Goal: Information Seeking & Learning: Find specific fact

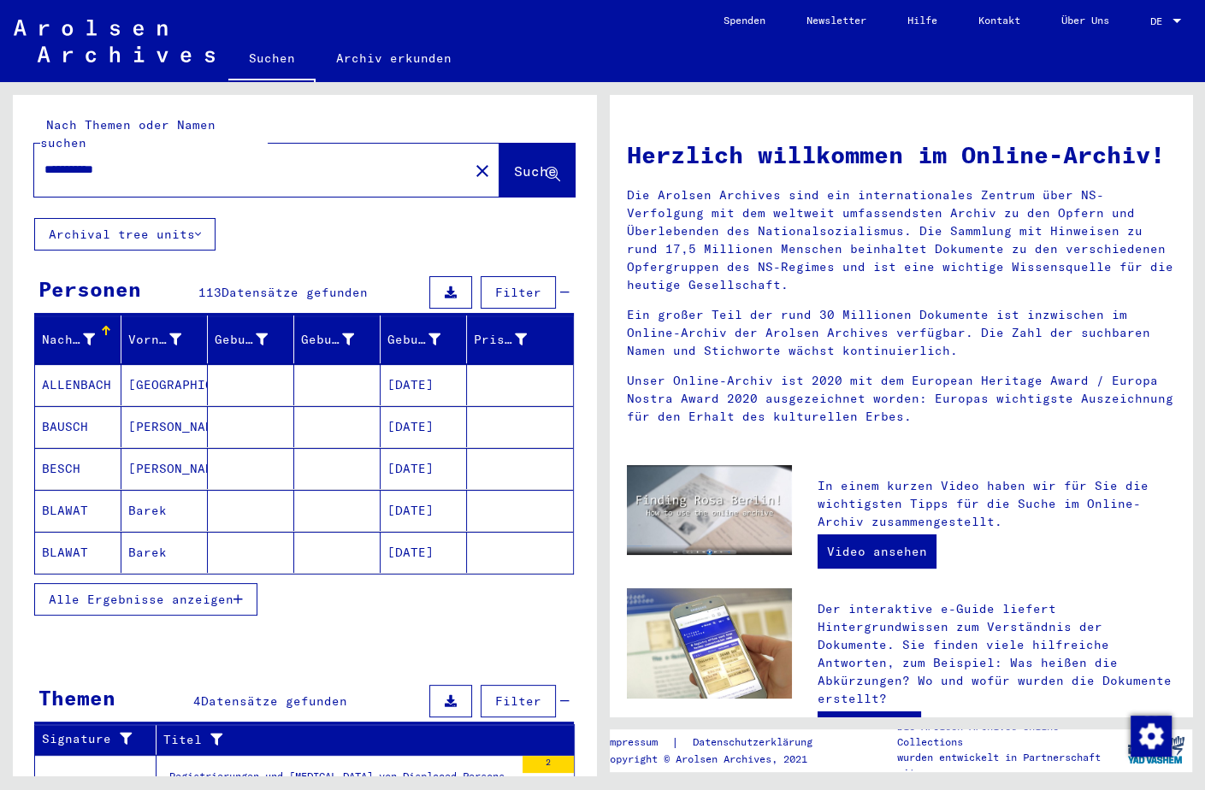
click at [124, 592] on span "Alle Ergebnisse anzeigen" at bounding box center [141, 599] width 185 height 15
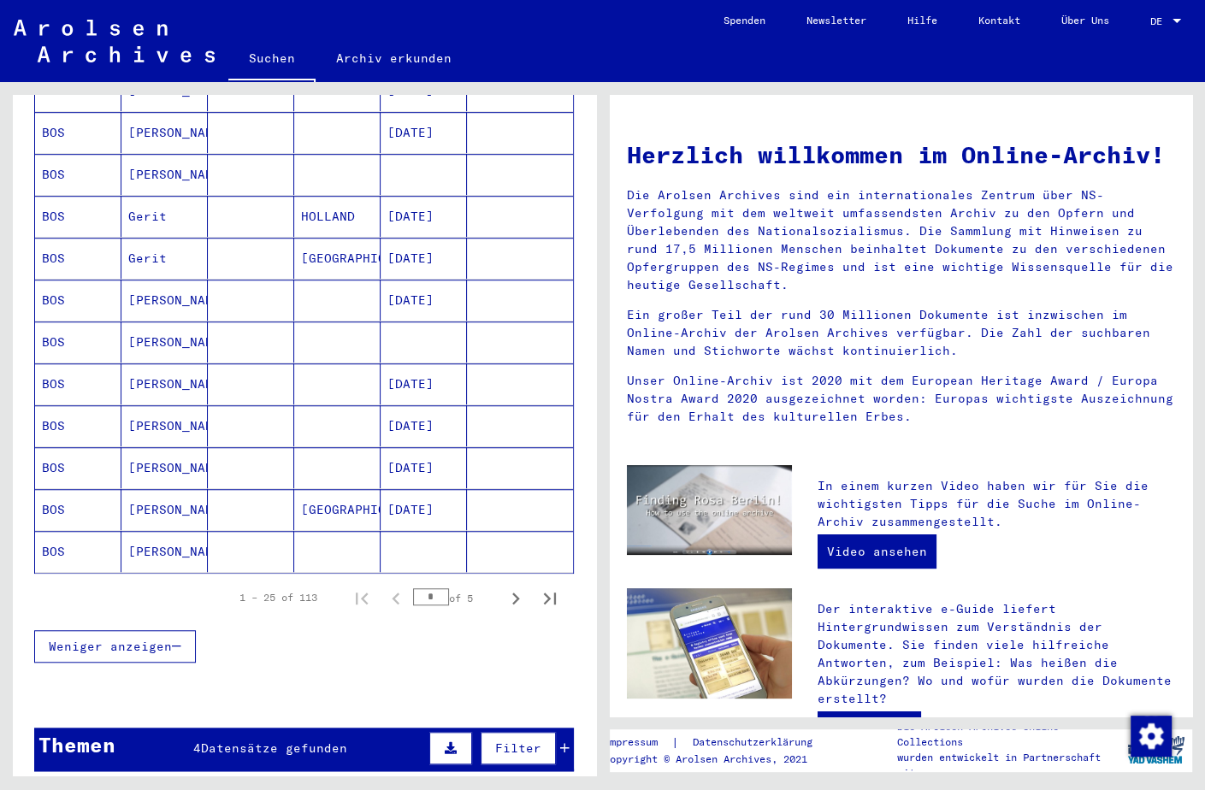
scroll to position [987, 0]
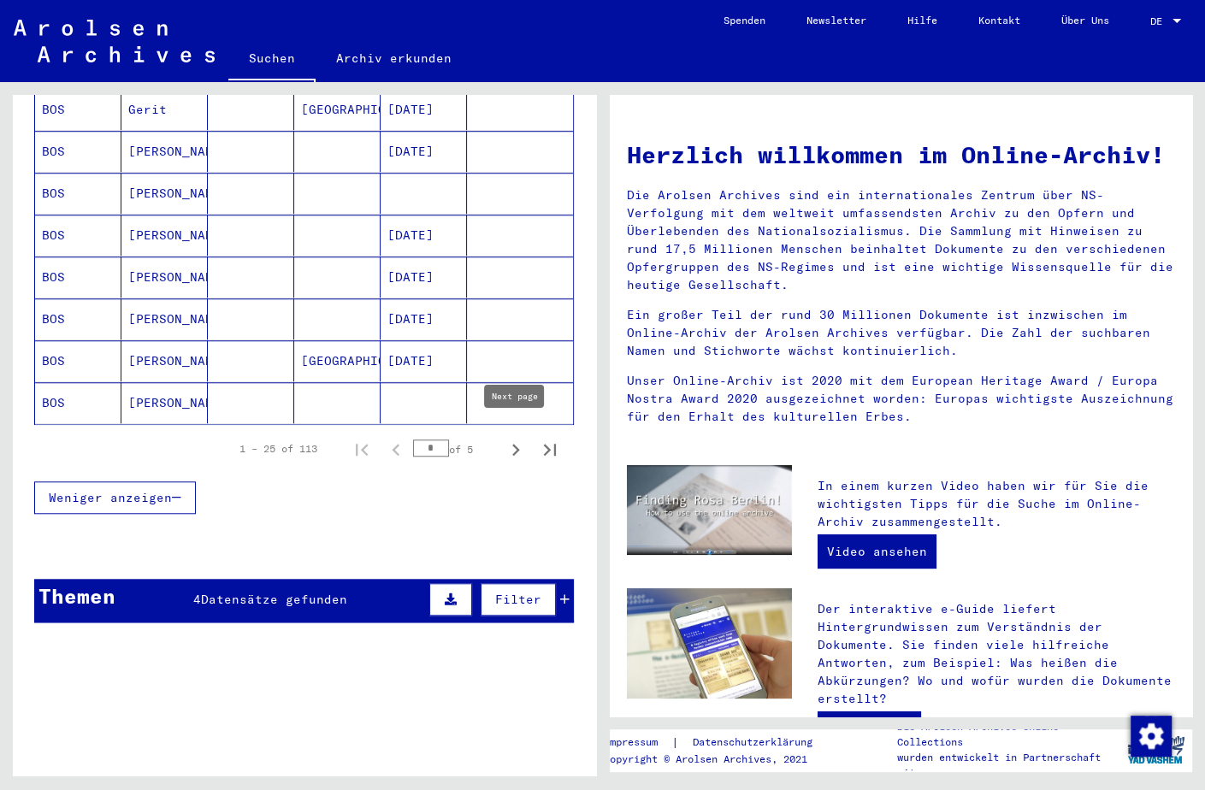
click at [508, 438] on icon "Next page" at bounding box center [516, 450] width 24 height 24
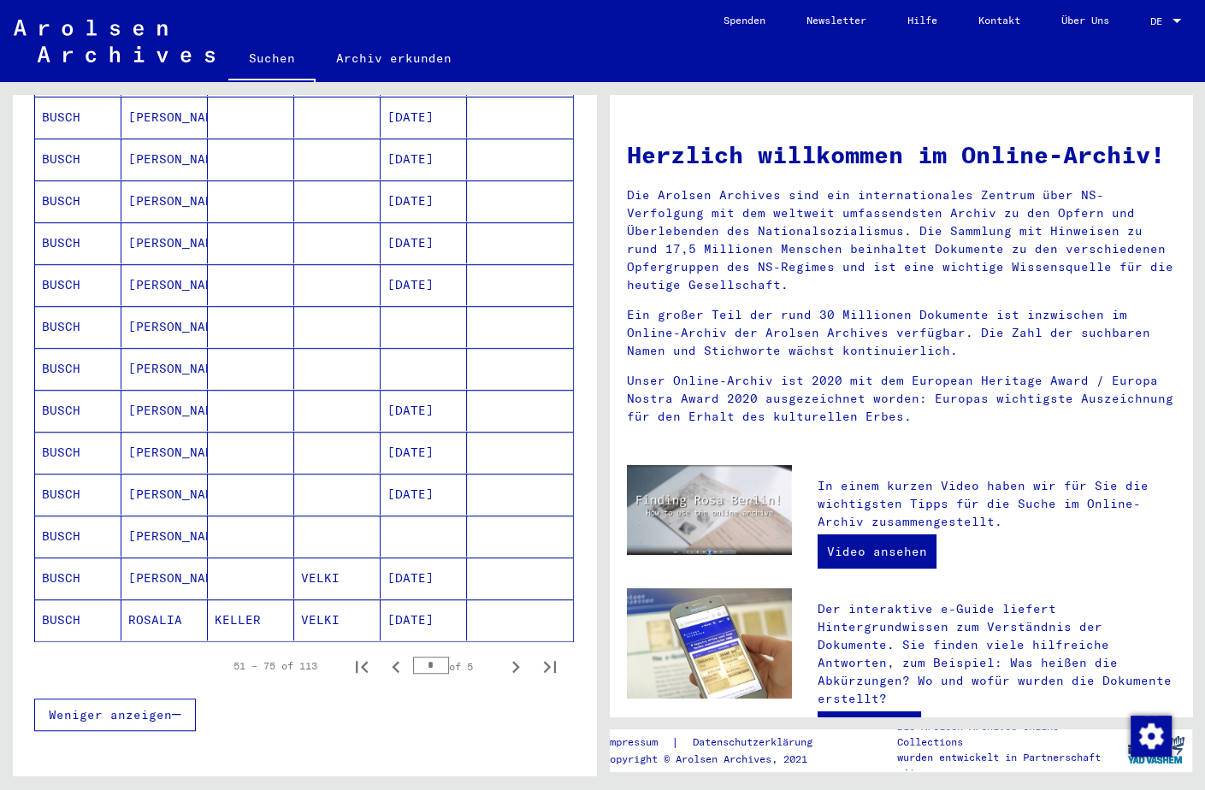
scroll to position [898, 0]
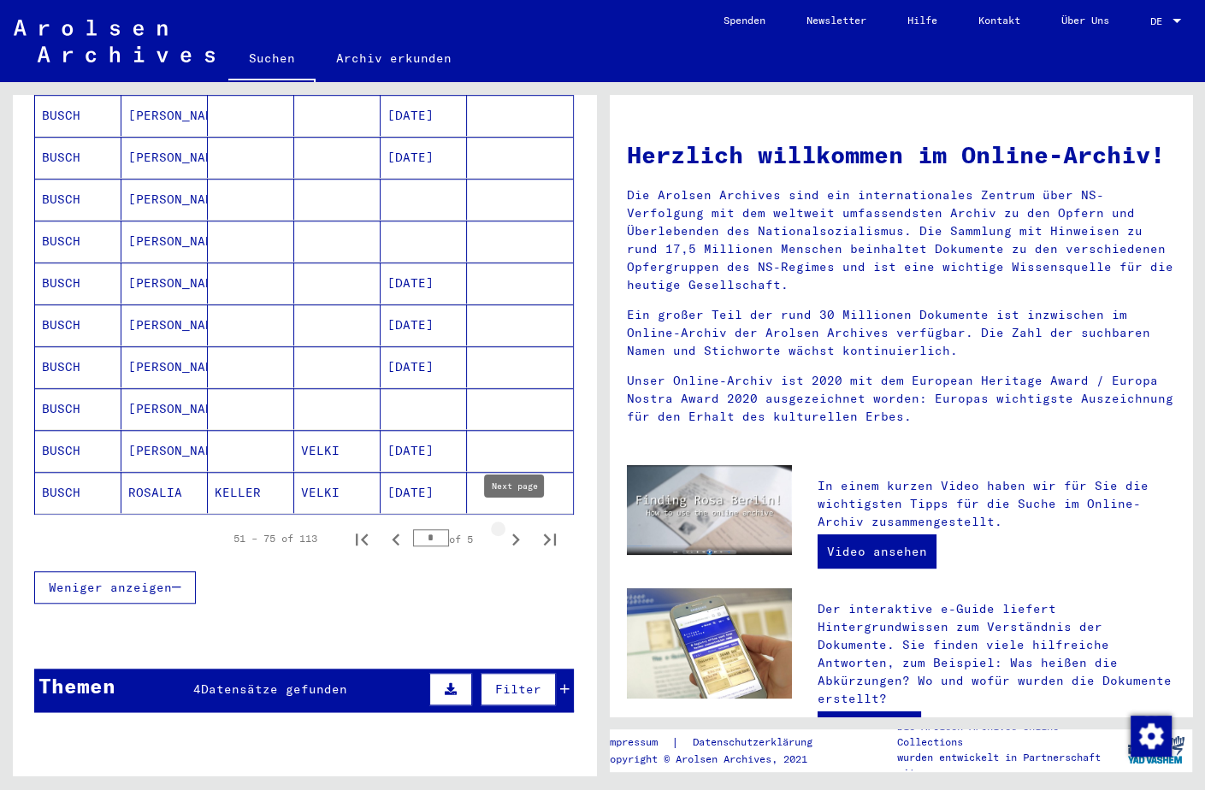
click at [510, 527] on icon "Next page" at bounding box center [516, 539] width 24 height 24
type input "*"
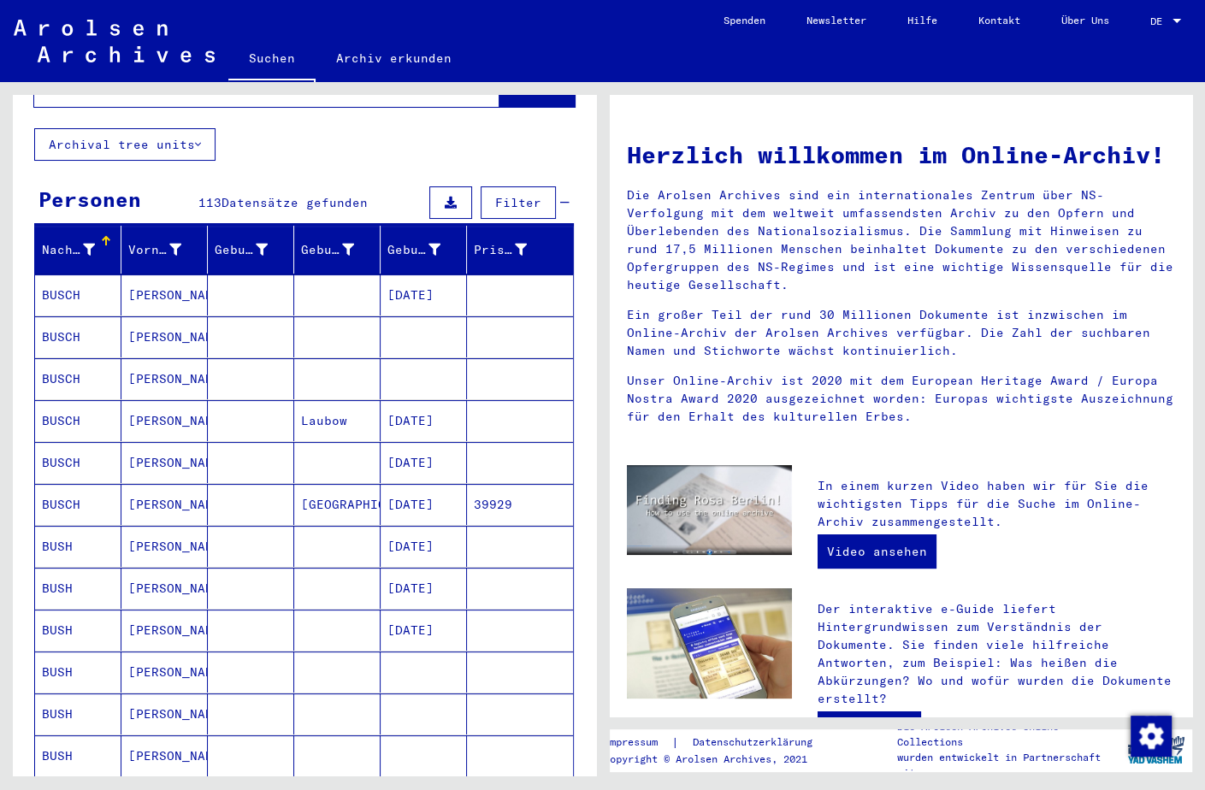
scroll to position [0, 0]
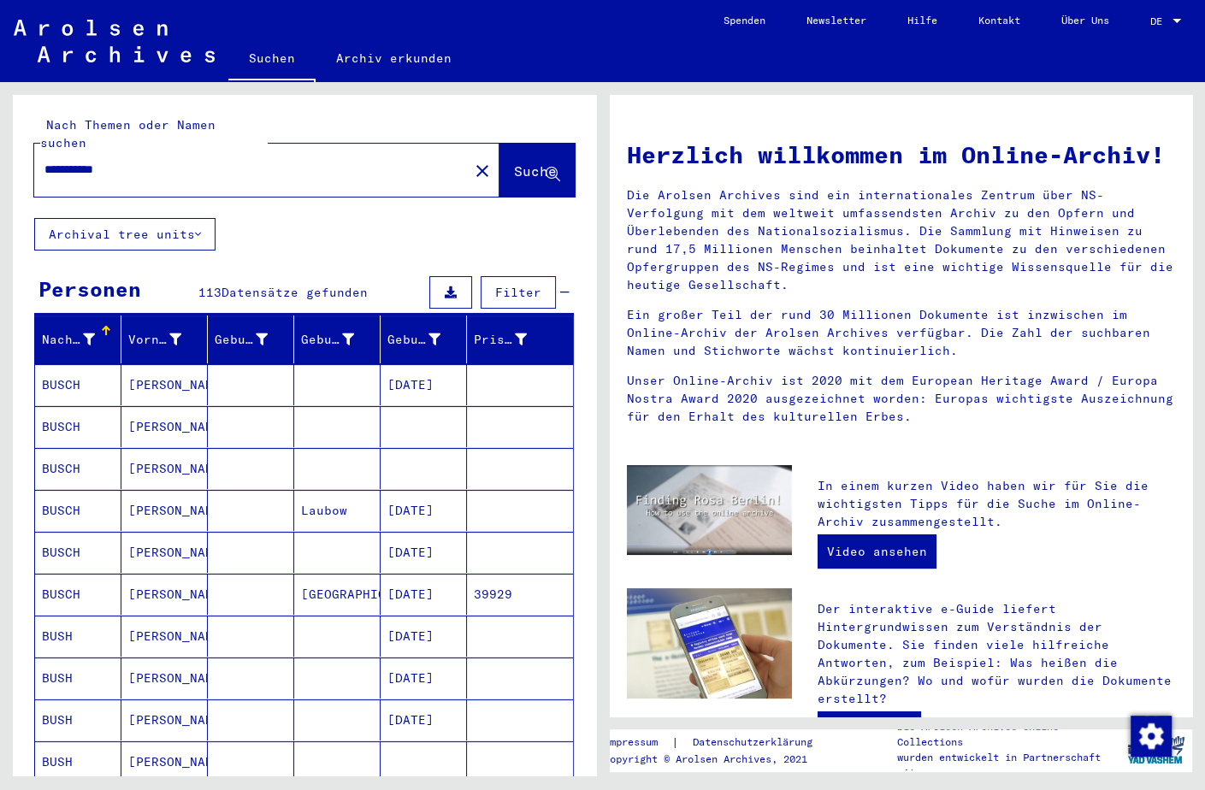
drag, startPoint x: 155, startPoint y: 150, endPoint x: -16, endPoint y: 150, distance: 171.0
click at [44, 161] on input "**********" at bounding box center [246, 170] width 404 height 18
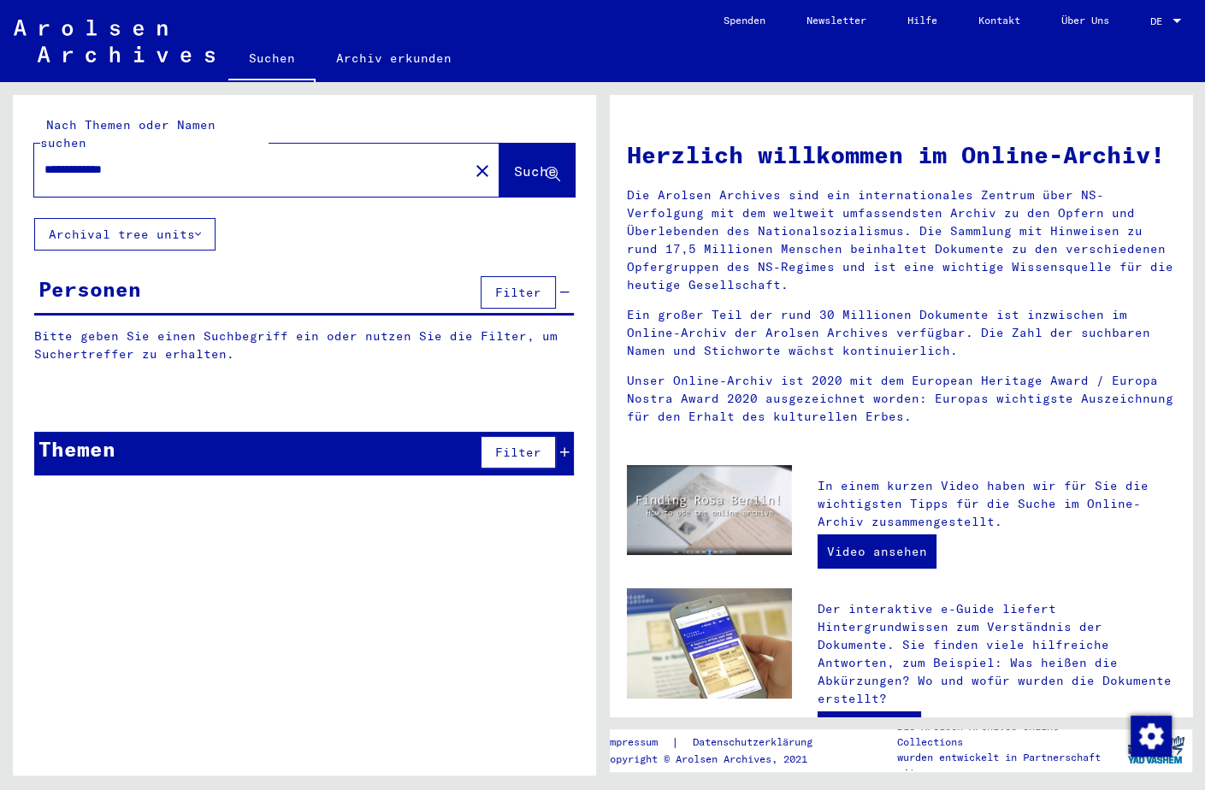
click at [514, 162] on span "Suche" at bounding box center [535, 170] width 43 height 17
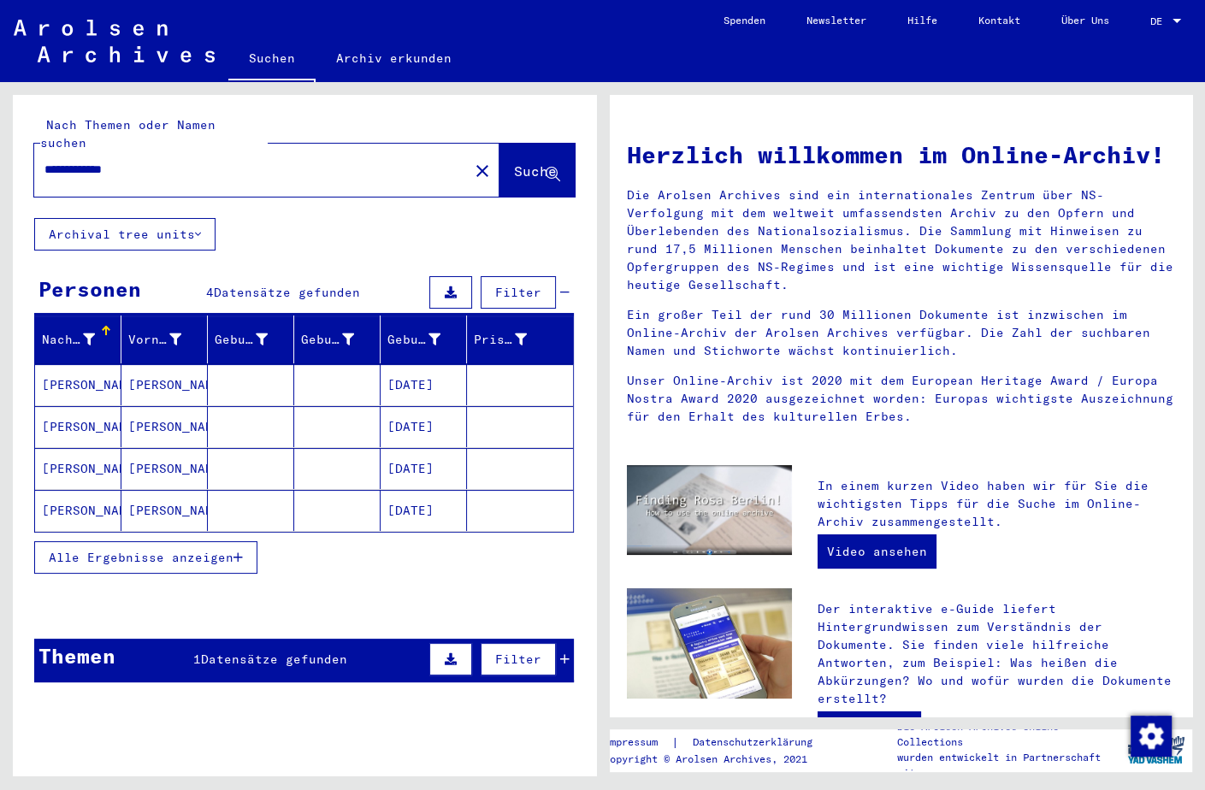
click at [430, 491] on mat-cell "[DATE]" at bounding box center [423, 510] width 86 height 41
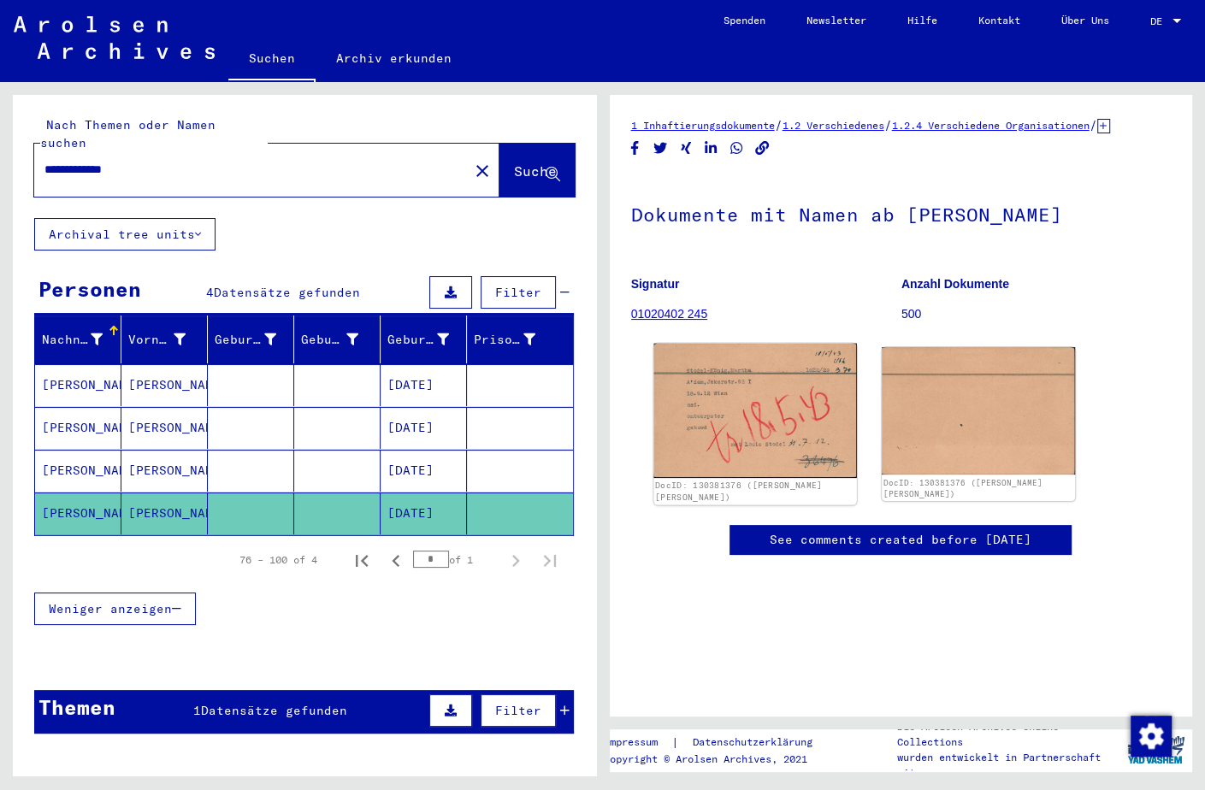
click at [760, 435] on img at bounding box center [754, 411] width 203 height 134
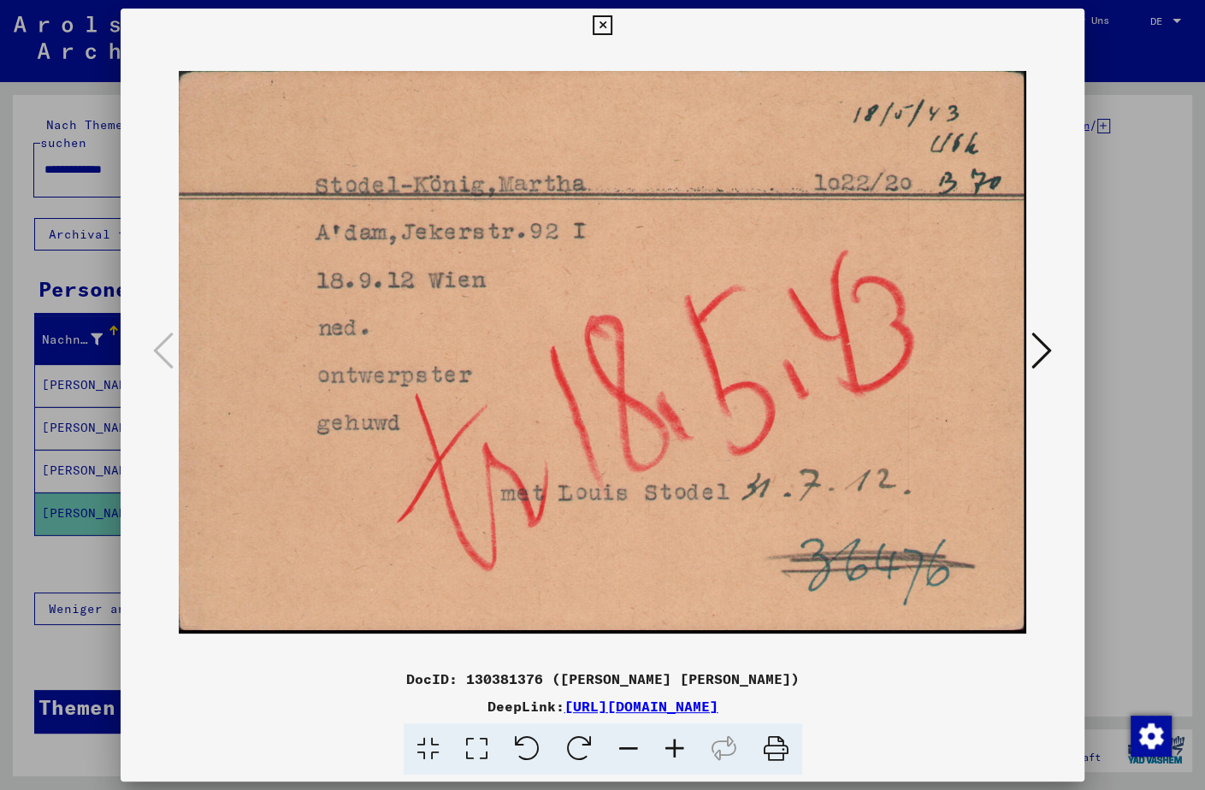
drag, startPoint x: 948, startPoint y: 709, endPoint x: 381, endPoint y: 705, distance: 566.8
click at [381, 705] on div "DeepLink: [URL][DOMAIN_NAME]" at bounding box center [602, 706] width 963 height 21
copy div "[URL][DOMAIN_NAME]"
click at [1050, 342] on icon at bounding box center [1041, 350] width 21 height 41
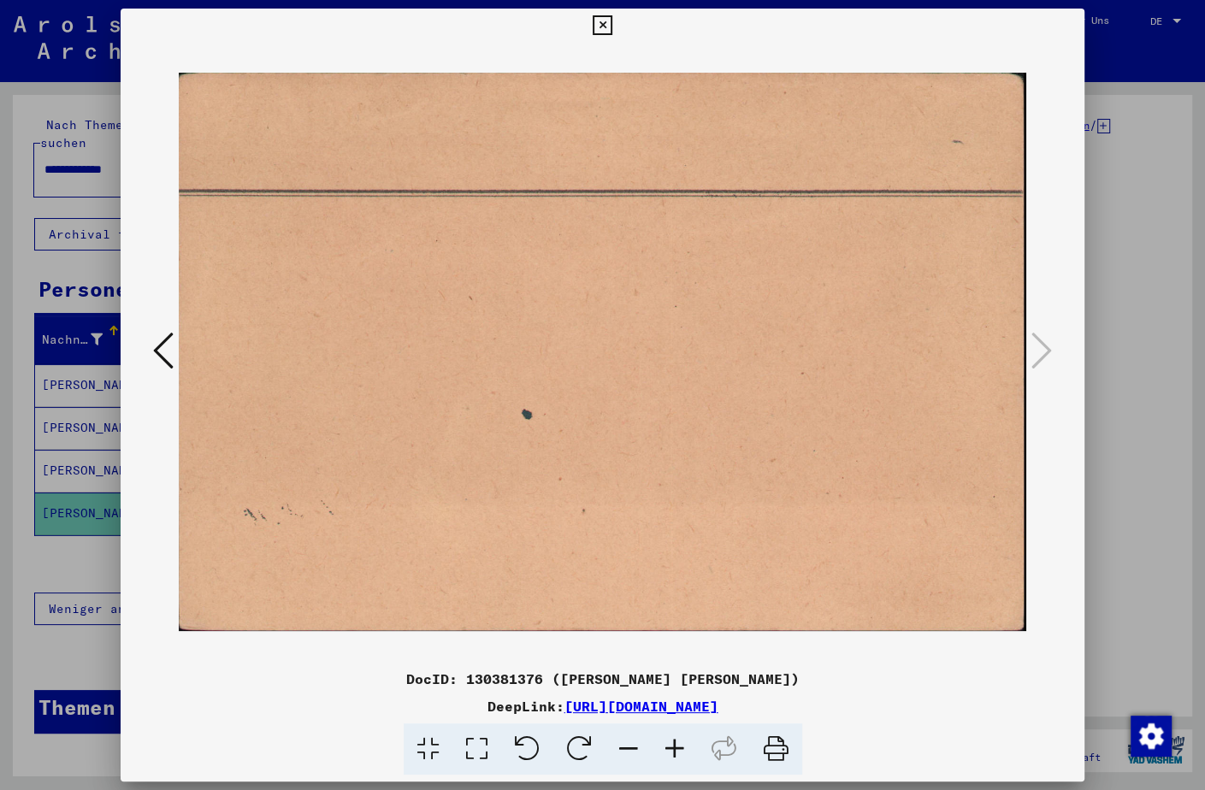
click at [617, 14] on button at bounding box center [602, 26] width 30 height 34
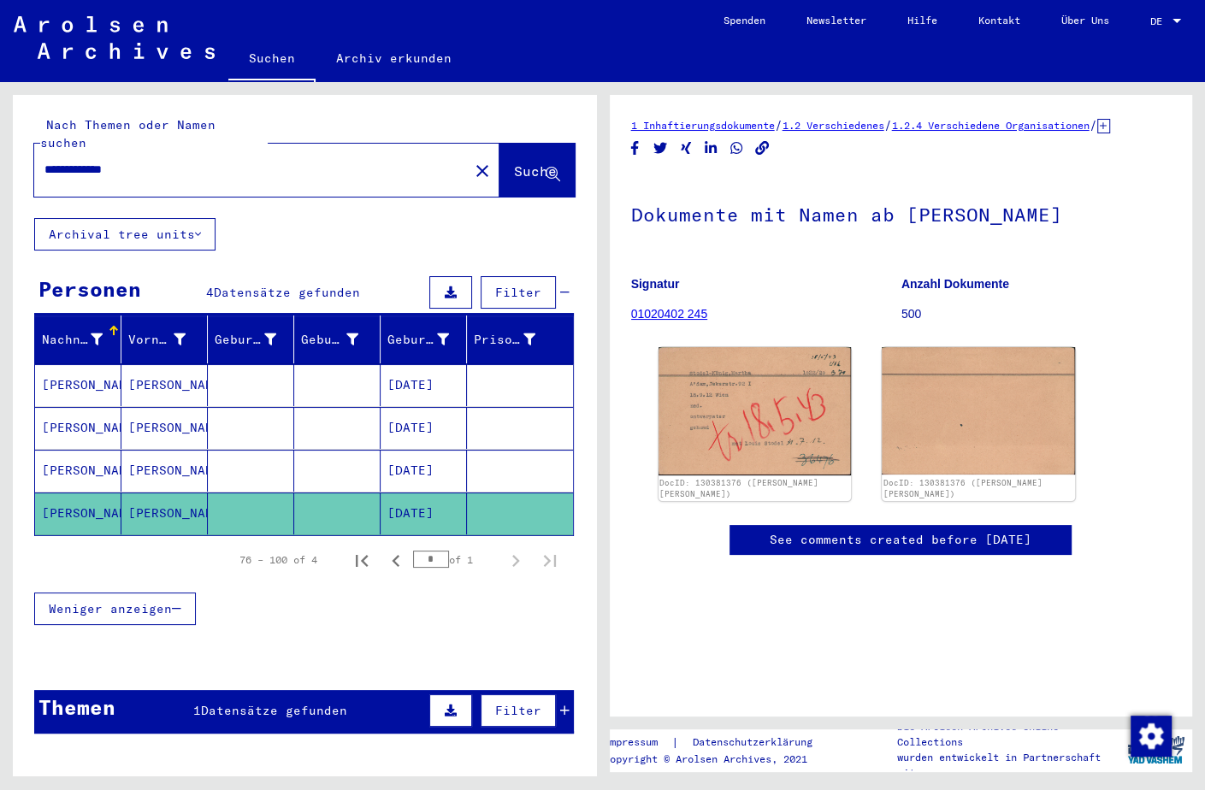
click at [423, 452] on mat-cell "[DATE]" at bounding box center [423, 471] width 86 height 42
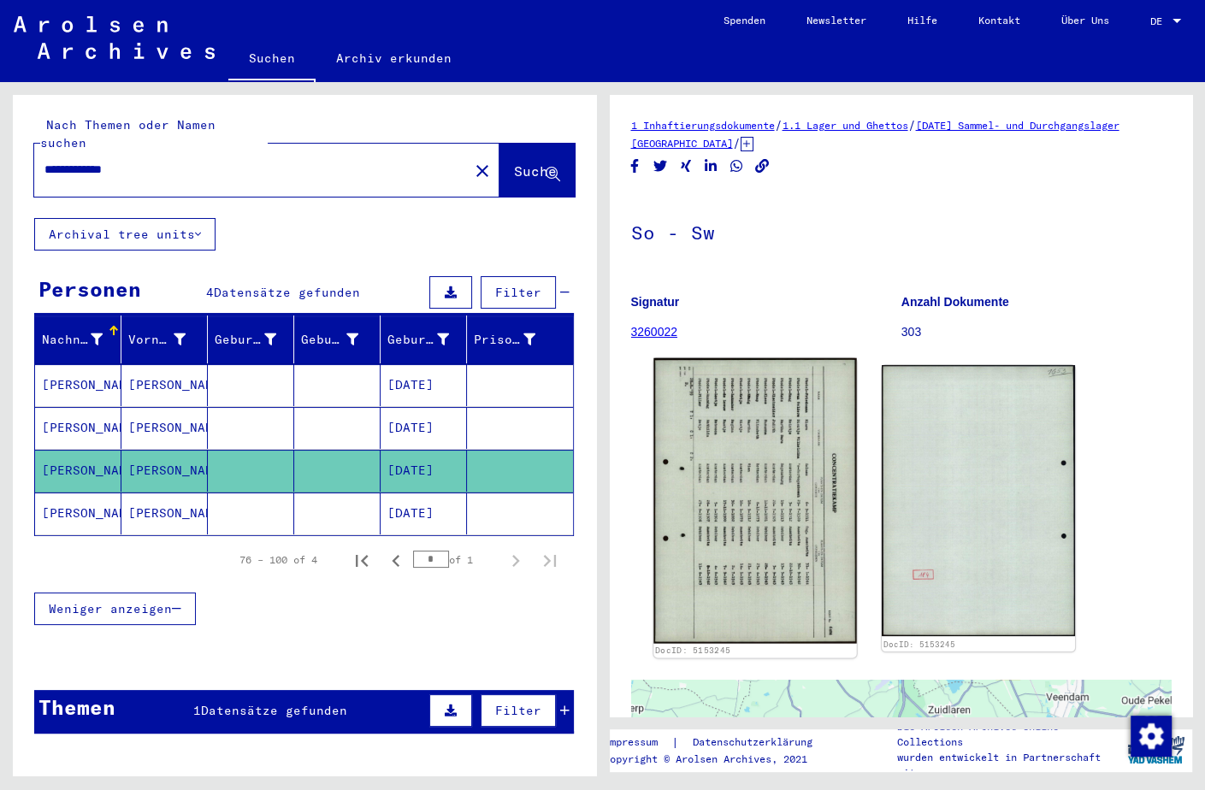
click at [753, 511] on img at bounding box center [754, 501] width 203 height 286
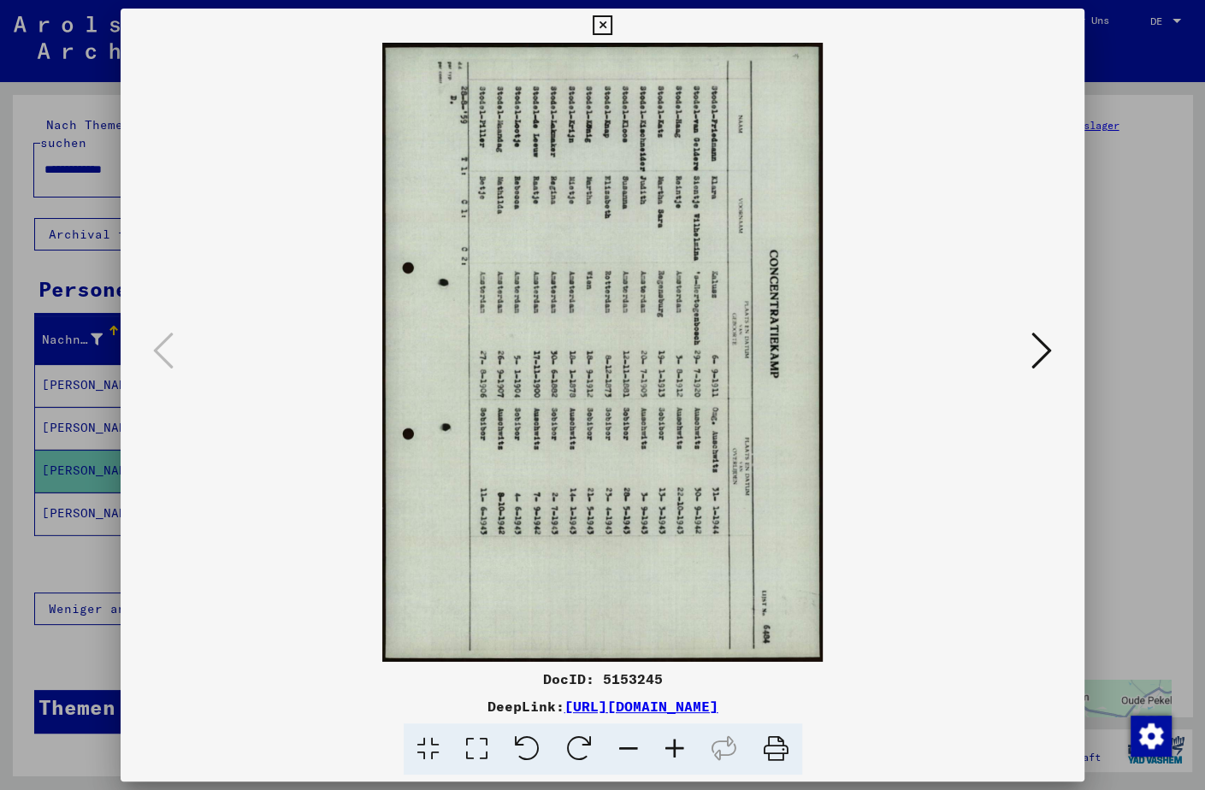
click at [521, 747] on icon at bounding box center [527, 749] width 52 height 52
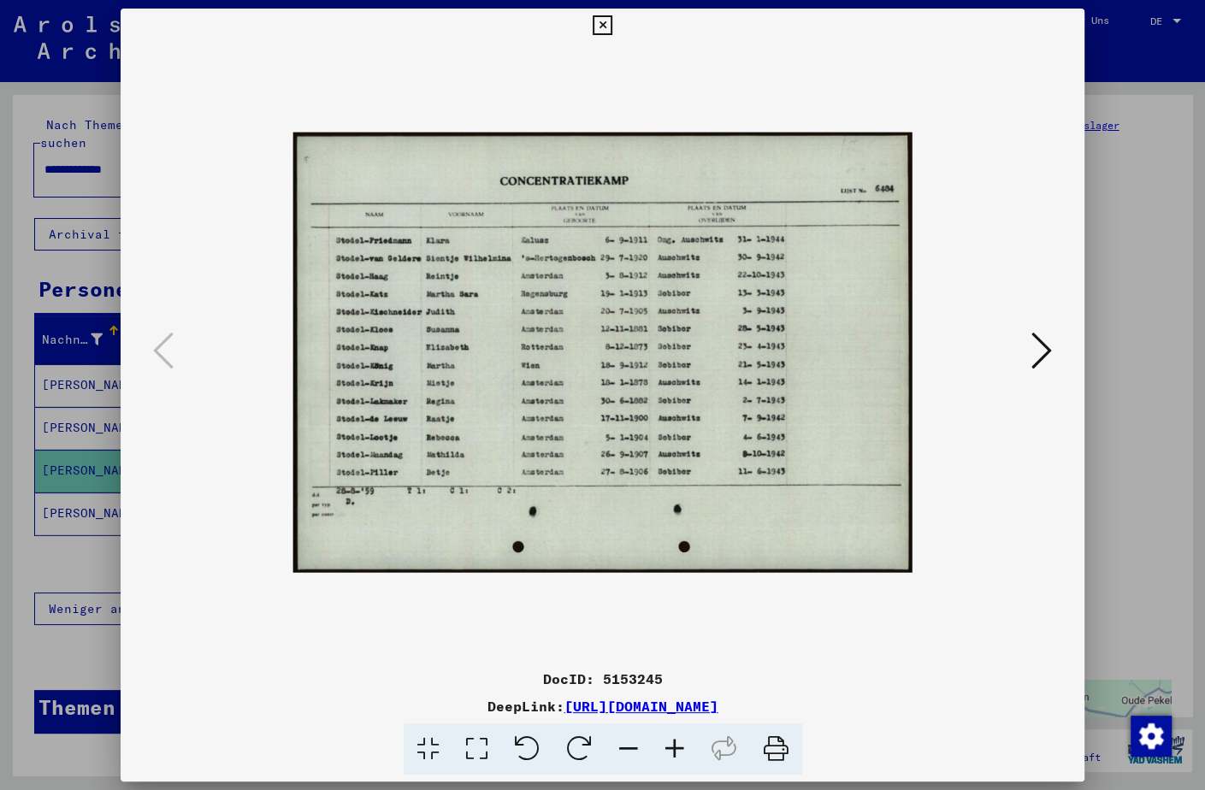
click at [668, 743] on icon at bounding box center [674, 749] width 46 height 52
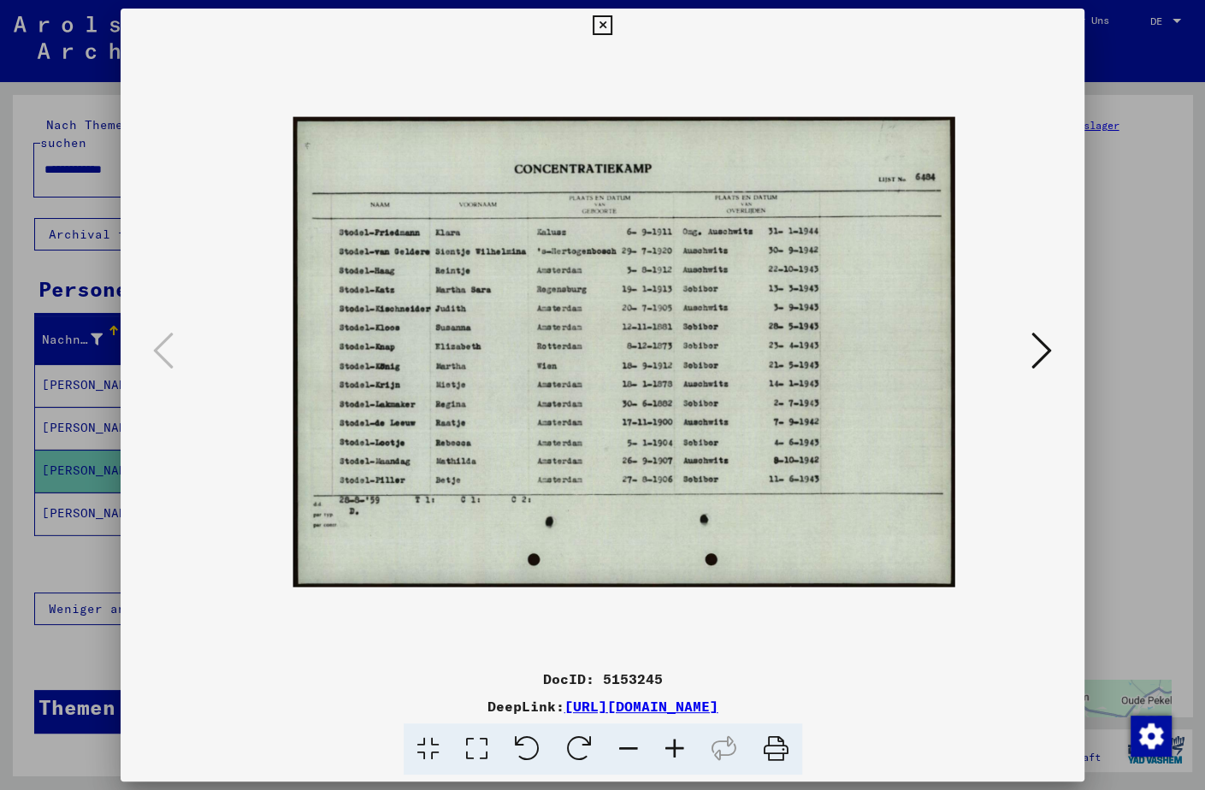
click at [668, 743] on icon at bounding box center [674, 749] width 46 height 52
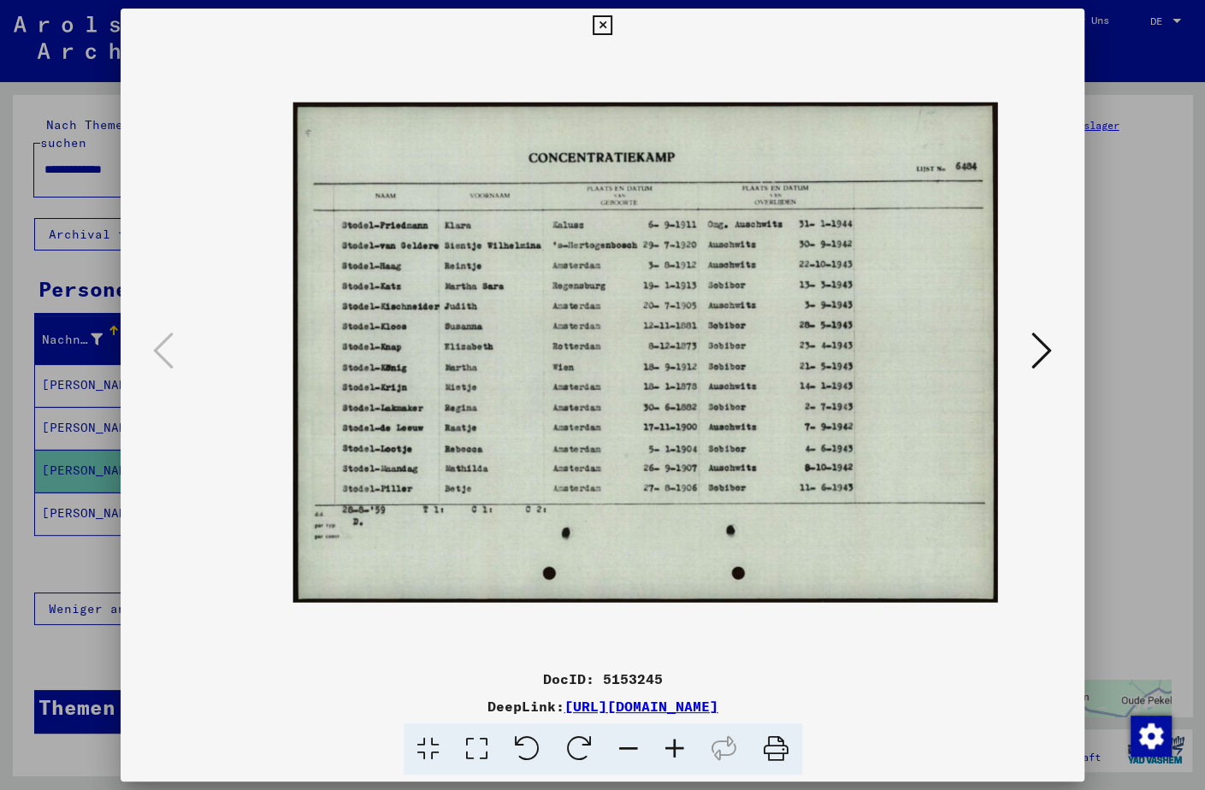
click at [678, 748] on icon at bounding box center [674, 749] width 46 height 52
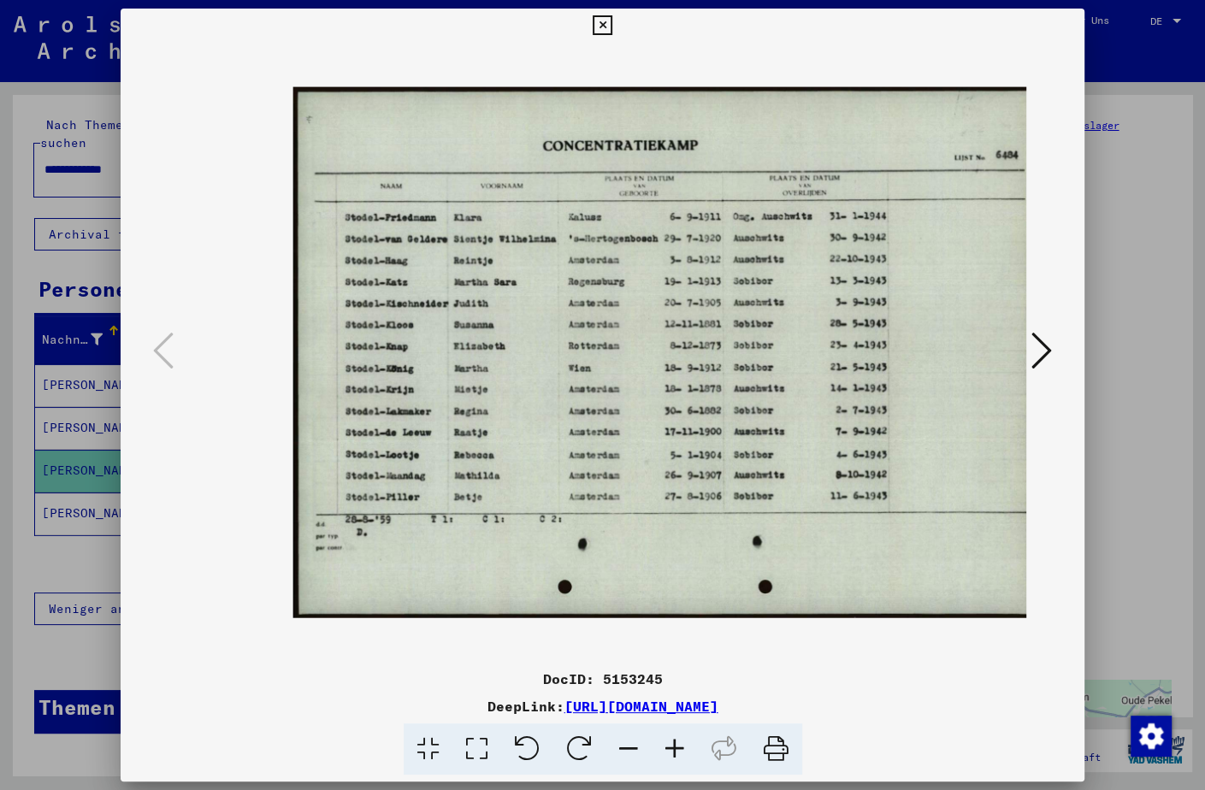
click at [678, 748] on icon at bounding box center [674, 749] width 46 height 52
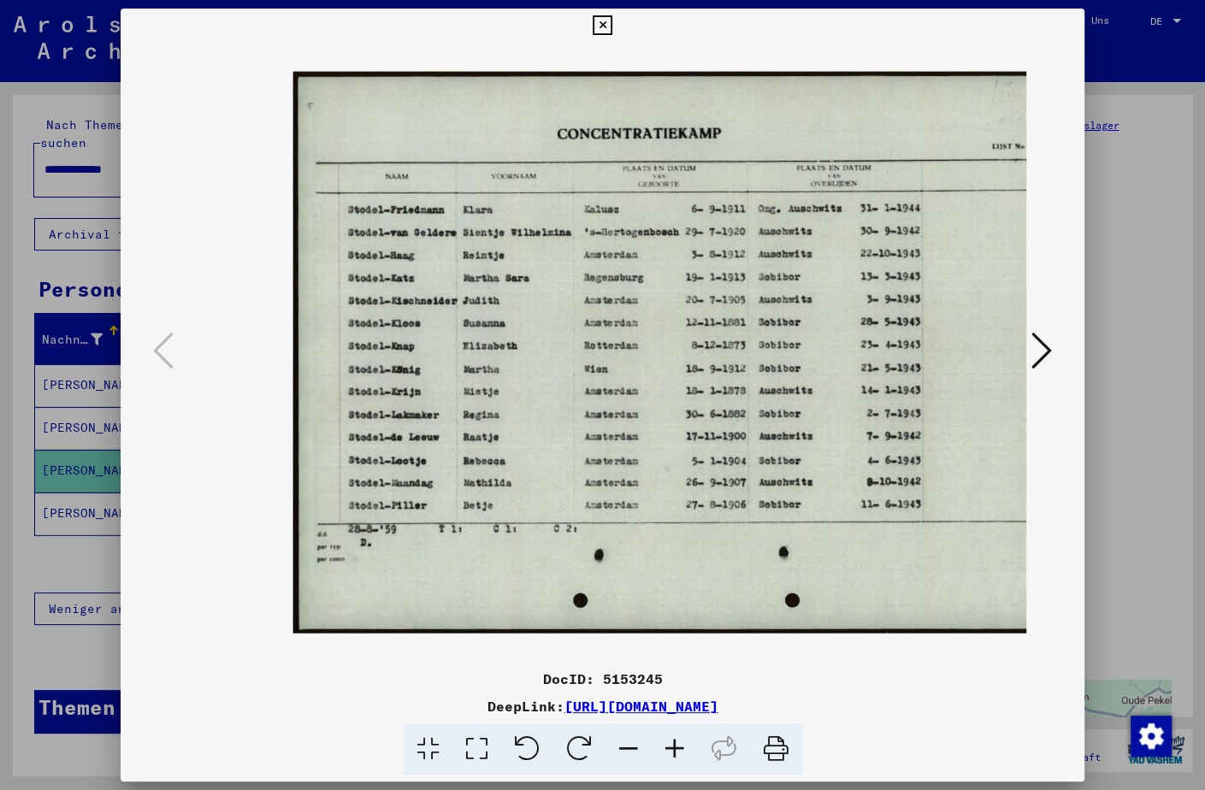
click at [678, 748] on icon at bounding box center [674, 749] width 46 height 52
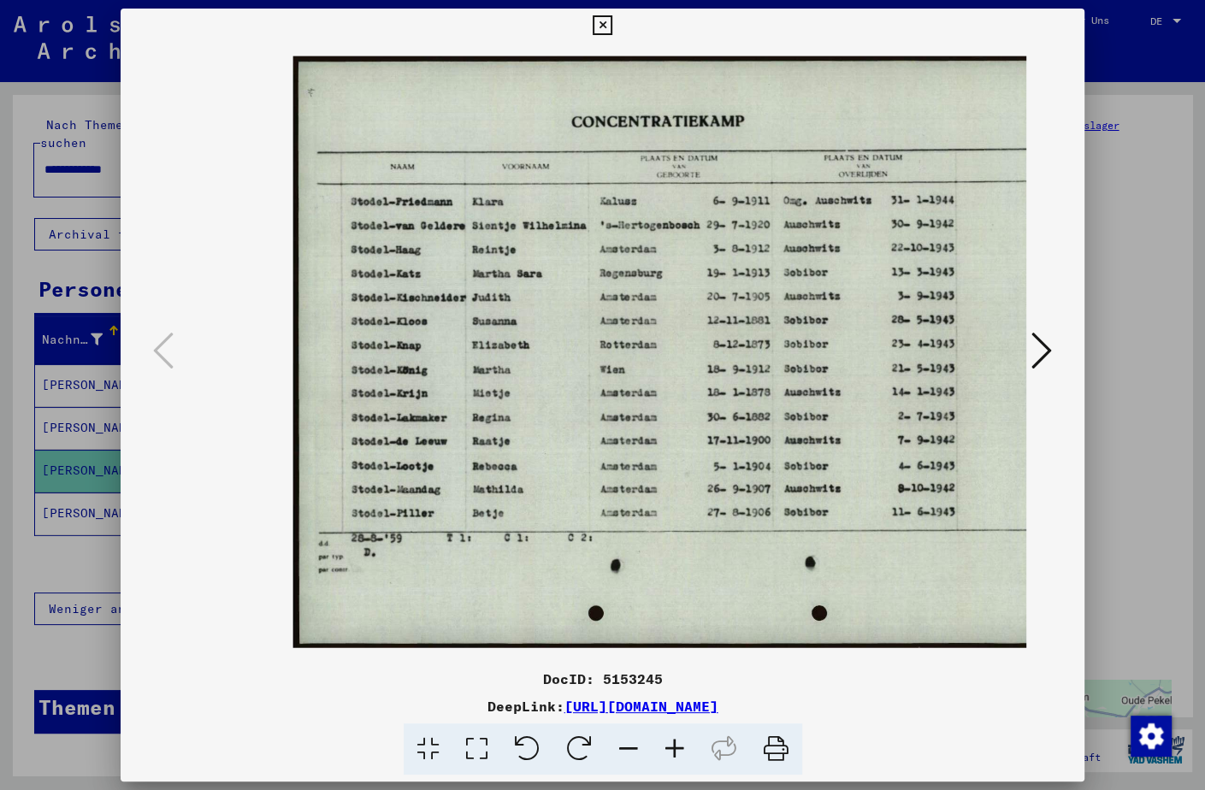
click at [678, 748] on icon at bounding box center [674, 749] width 46 height 52
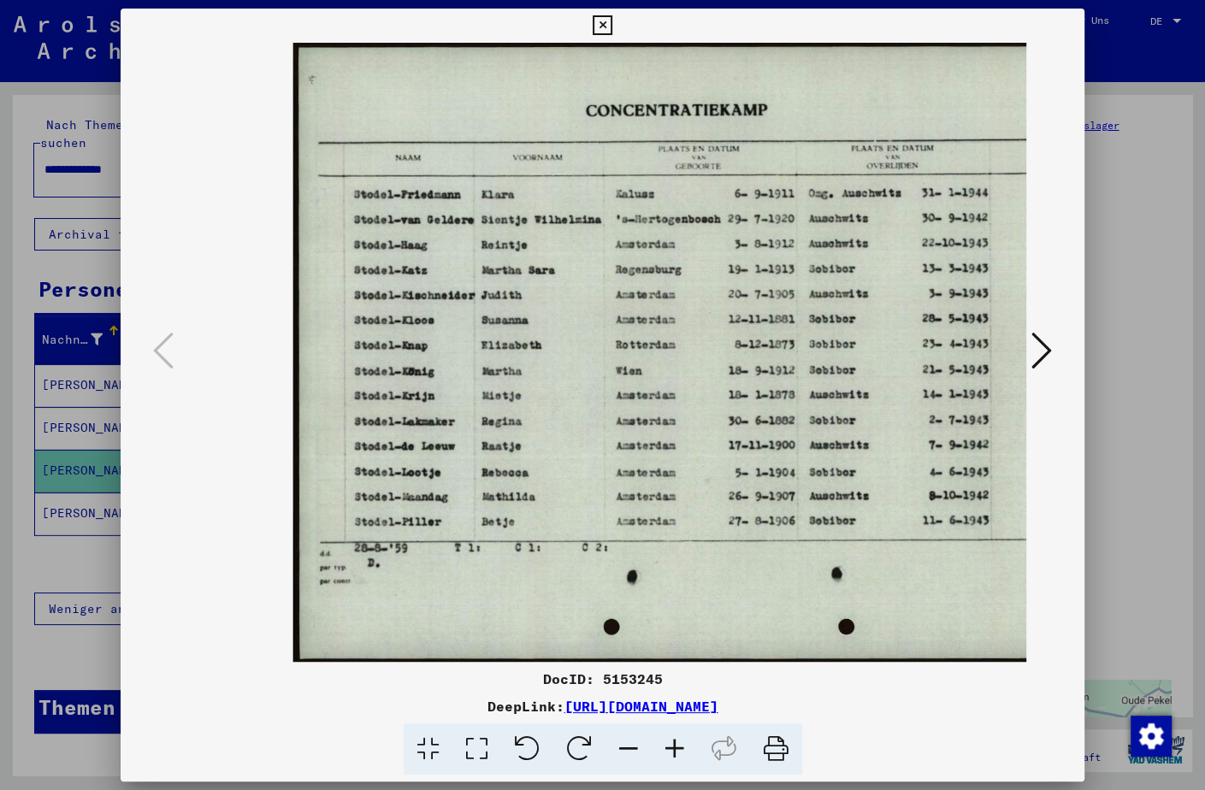
click at [678, 748] on icon at bounding box center [674, 749] width 46 height 52
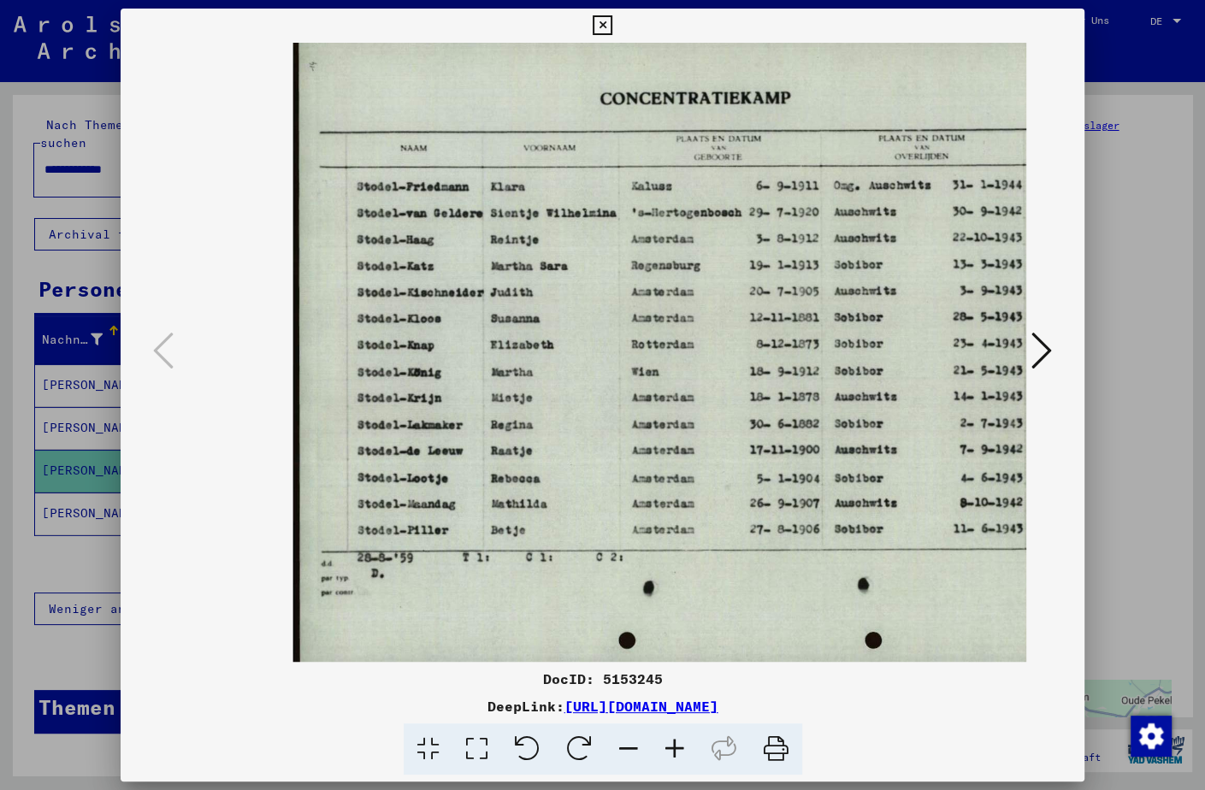
click at [678, 748] on icon at bounding box center [674, 749] width 46 height 52
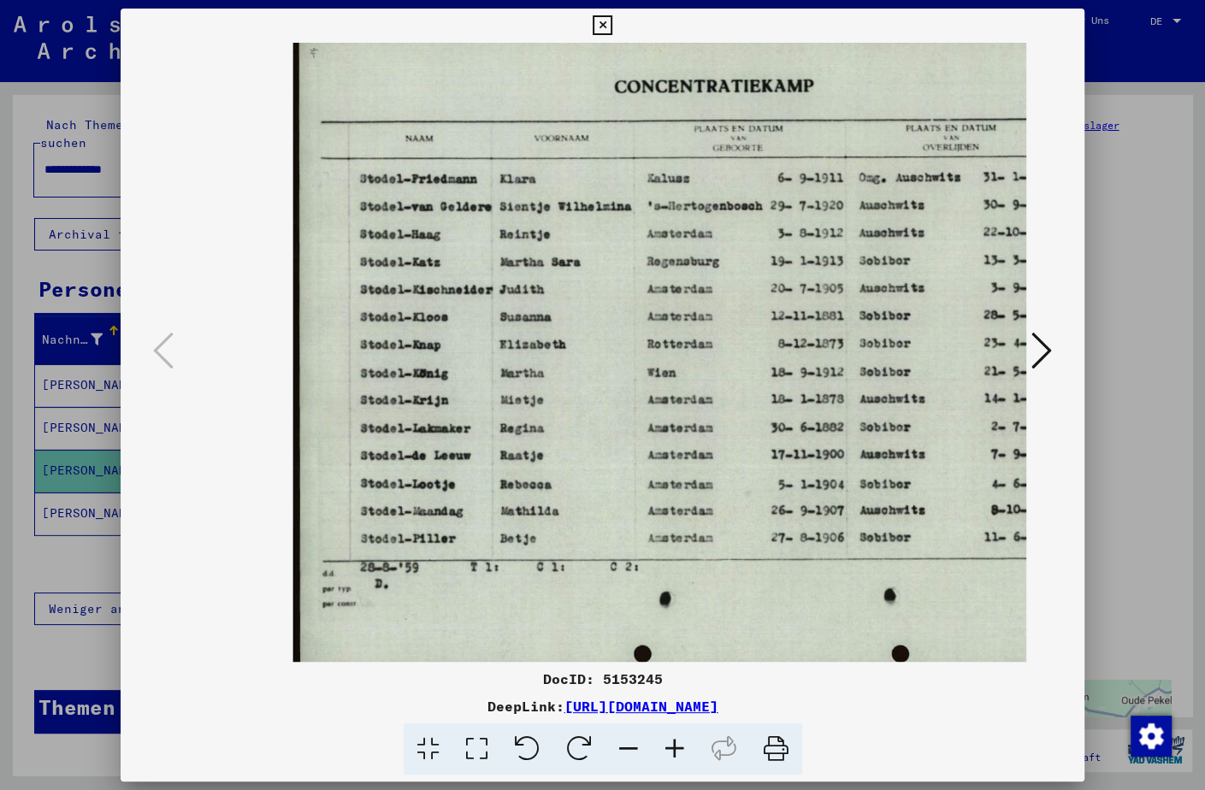
click at [678, 748] on icon at bounding box center [674, 749] width 46 height 52
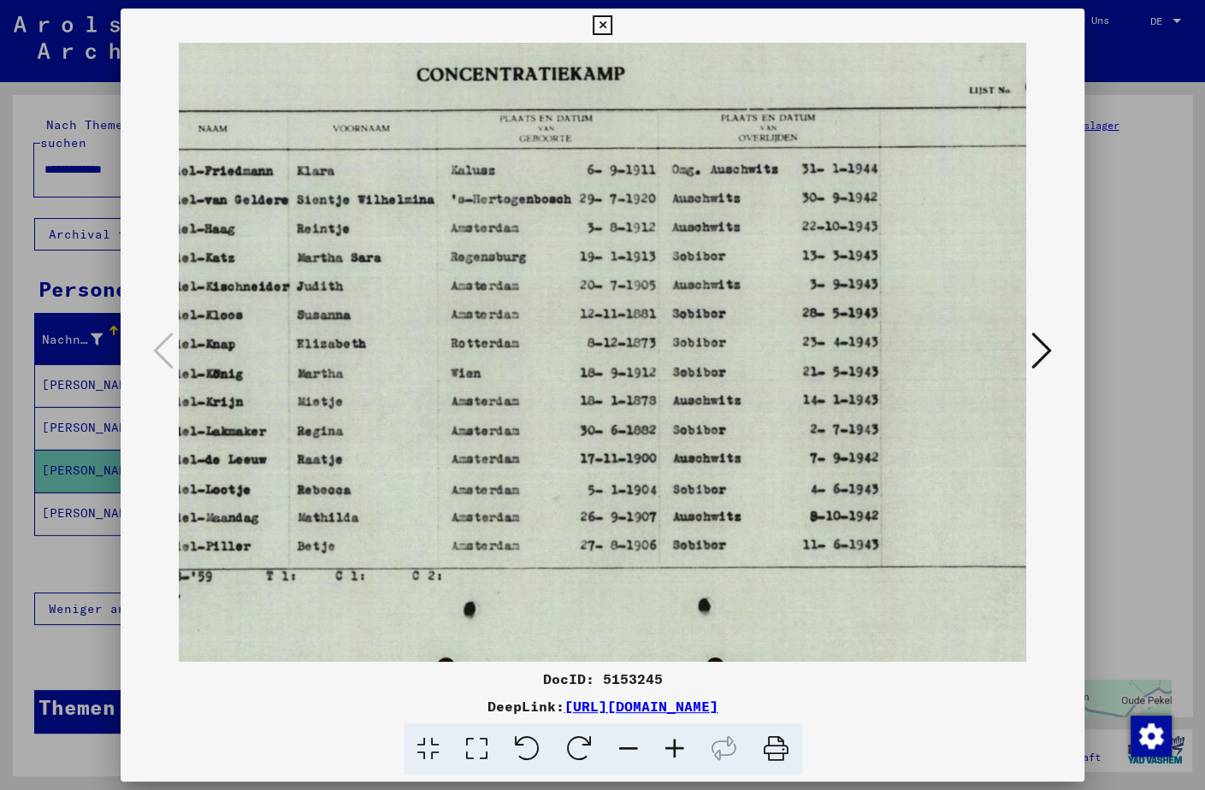
scroll to position [0, 214]
drag, startPoint x: 809, startPoint y: 492, endPoint x: 595, endPoint y: 499, distance: 213.8
click at [595, 499] on img at bounding box center [582, 352] width 1004 height 713
drag, startPoint x: 941, startPoint y: 704, endPoint x: 386, endPoint y: 704, distance: 555.7
click at [386, 704] on div "DeepLink: [URL][DOMAIN_NAME]" at bounding box center [602, 706] width 963 height 21
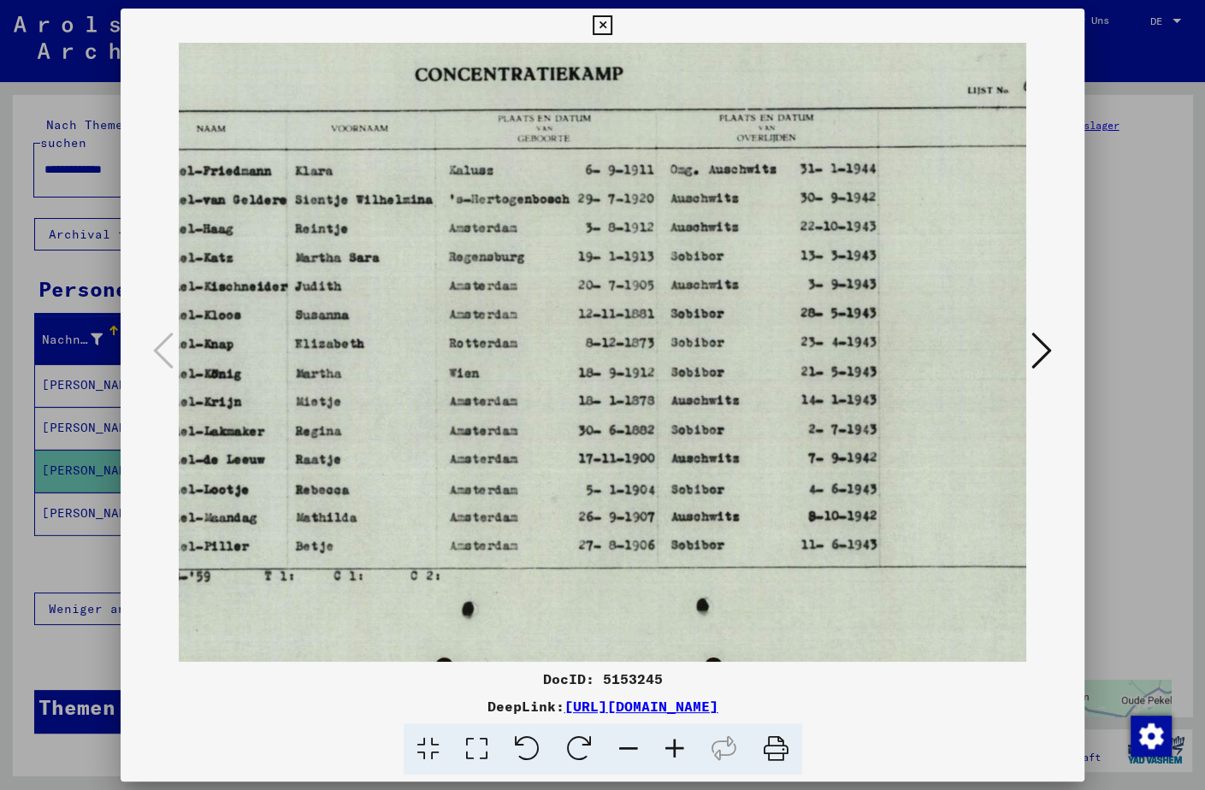
copy div "[URL][DOMAIN_NAME]"
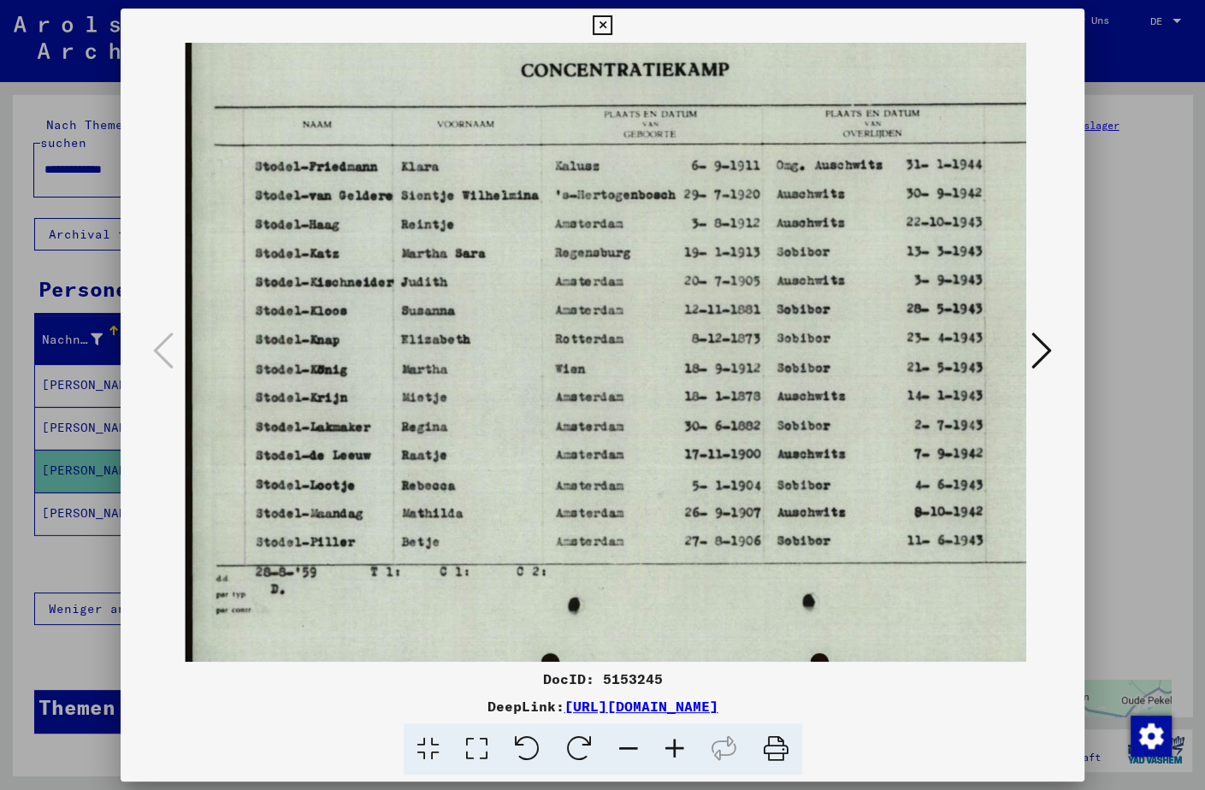
scroll to position [1, 88]
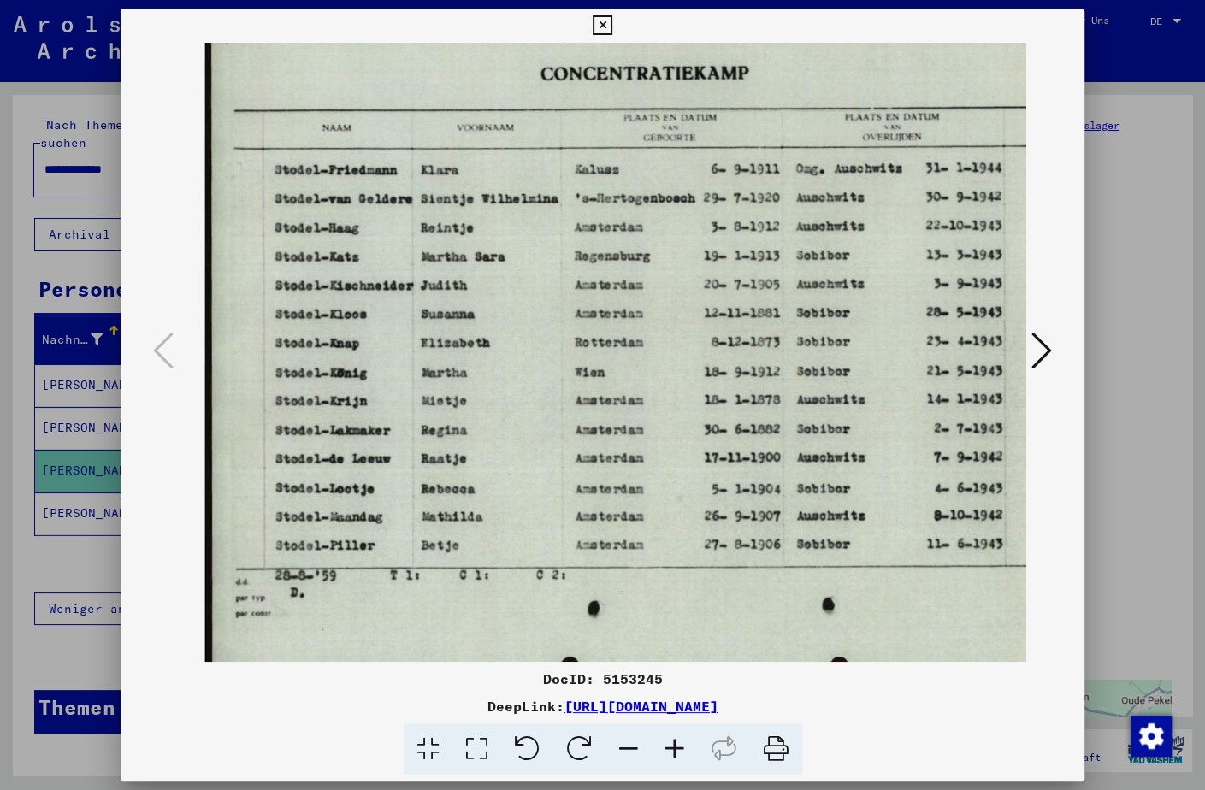
drag, startPoint x: 629, startPoint y: 481, endPoint x: 749, endPoint y: 486, distance: 119.8
click at [749, 486] on img at bounding box center [707, 351] width 1004 height 713
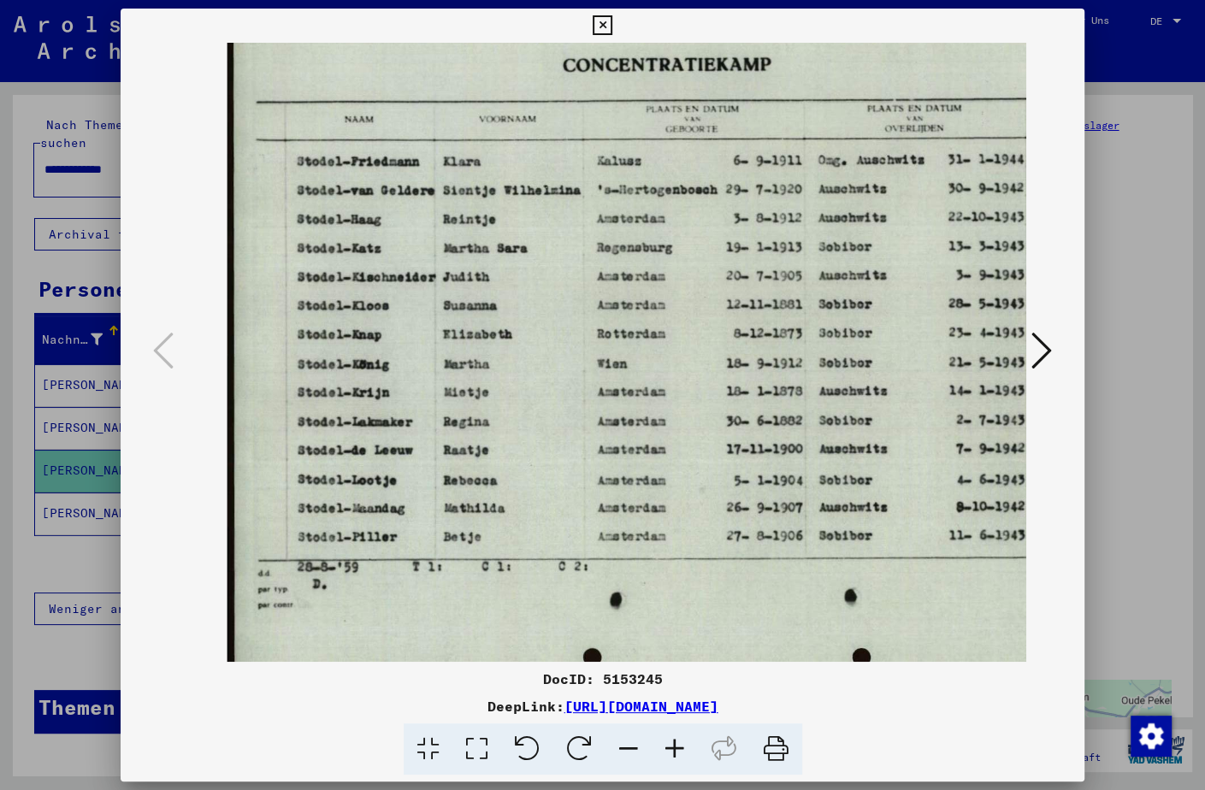
scroll to position [9, 64]
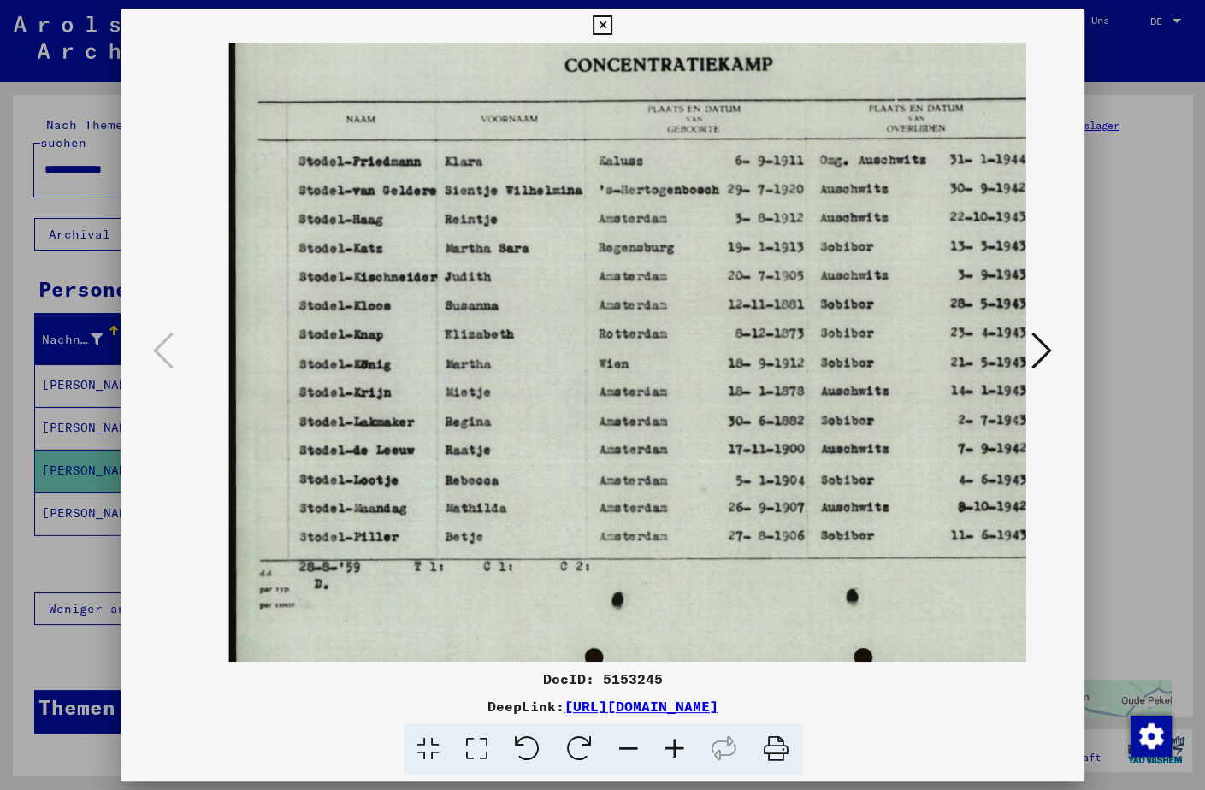
drag, startPoint x: 766, startPoint y: 616, endPoint x: 789, endPoint y: 607, distance: 24.6
click at [789, 607] on img at bounding box center [731, 342] width 1004 height 713
click at [612, 21] on icon at bounding box center [602, 25] width 20 height 21
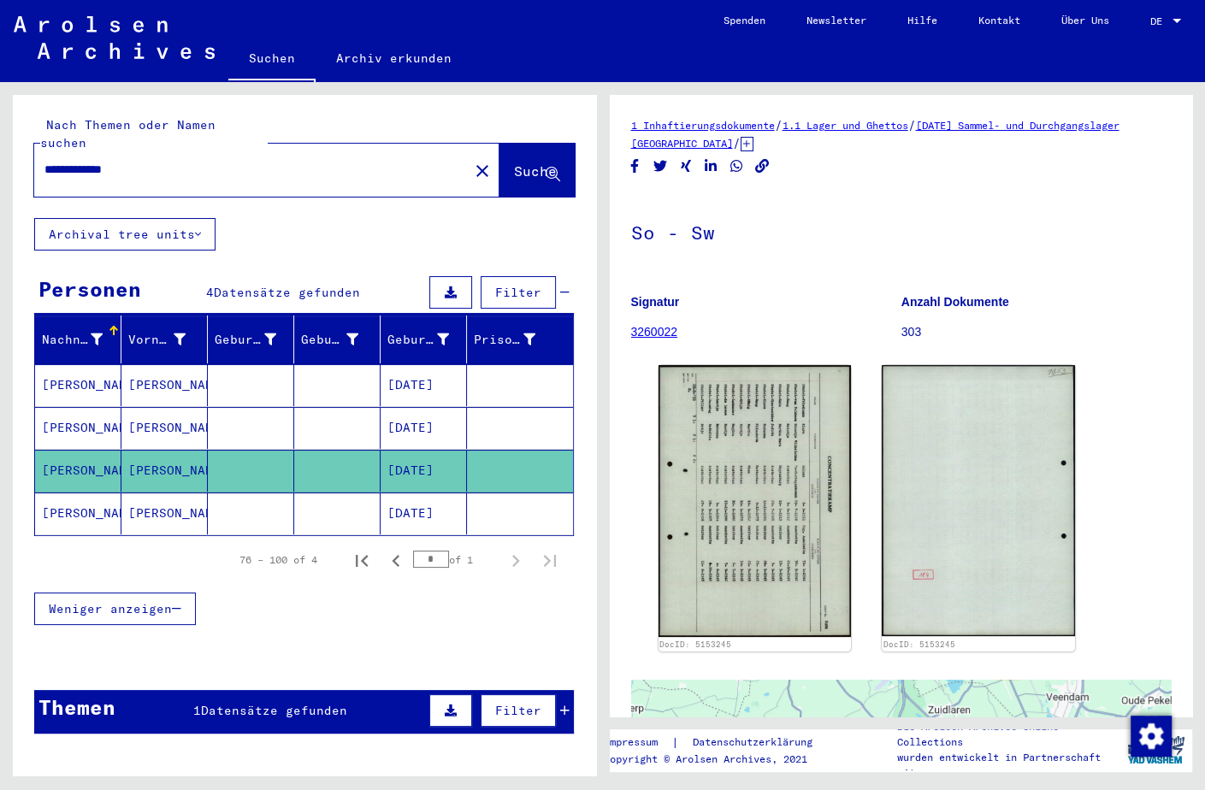
drag, startPoint x: 180, startPoint y: 139, endPoint x: 88, endPoint y: 161, distance: 94.8
click at [13, 128] on div "**********" at bounding box center [304, 441] width 583 height 693
drag, startPoint x: 150, startPoint y: 159, endPoint x: 102, endPoint y: 176, distance: 50.8
click at [13, 168] on div "**********" at bounding box center [304, 441] width 583 height 693
drag, startPoint x: 161, startPoint y: 152, endPoint x: 9, endPoint y: 159, distance: 151.5
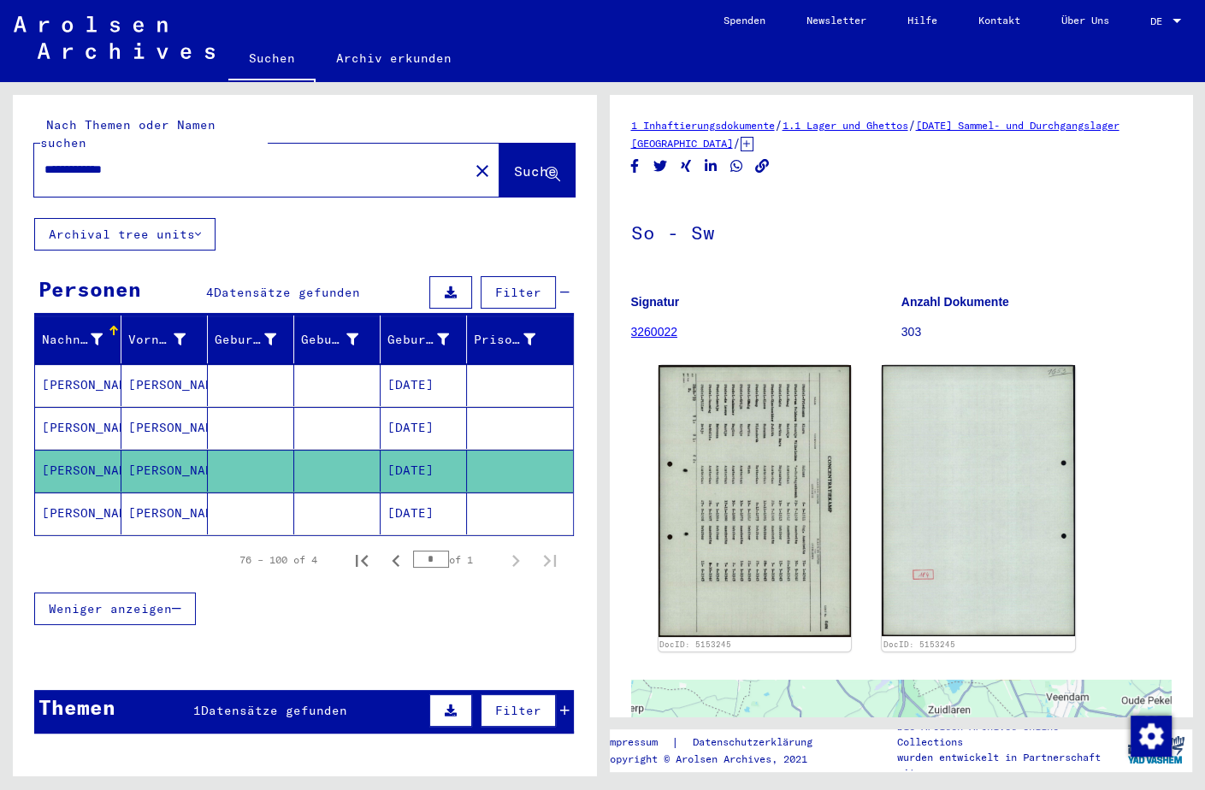
click at [44, 161] on input "**********" at bounding box center [251, 170] width 414 height 18
click at [514, 162] on span "Suche" at bounding box center [535, 170] width 43 height 17
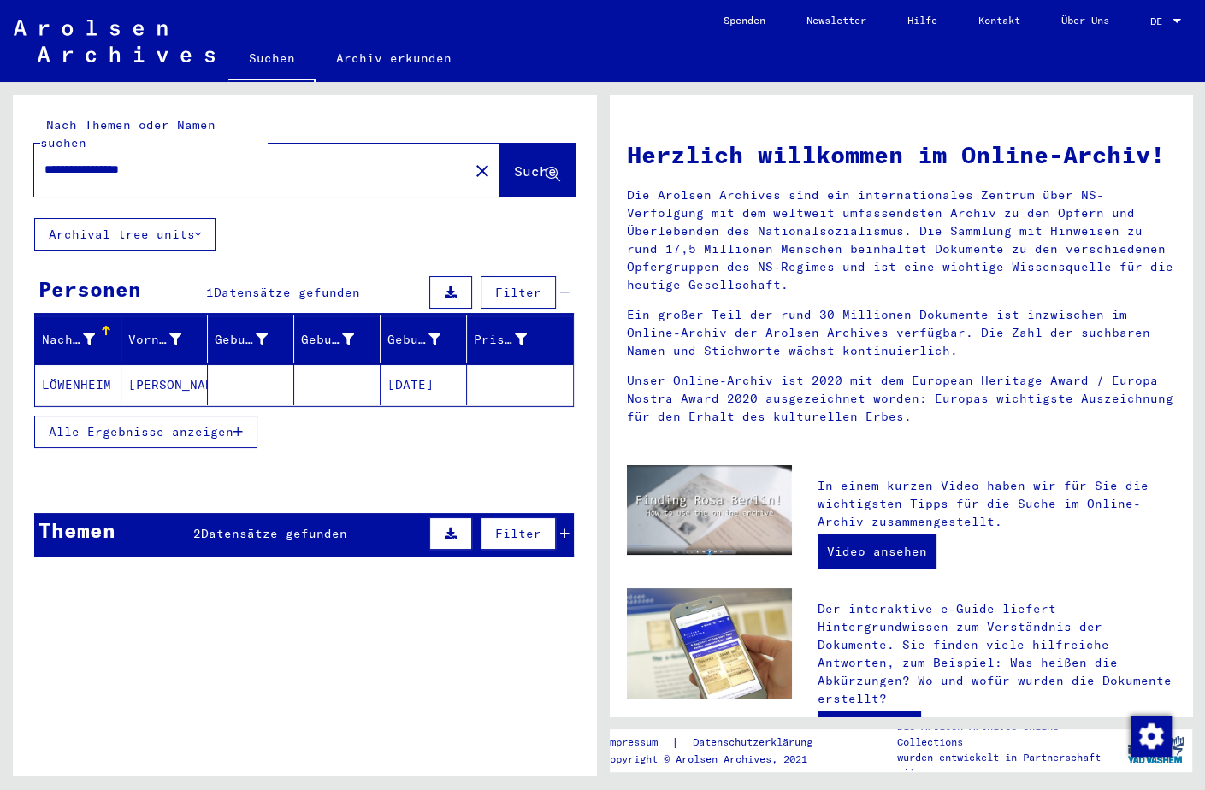
click at [188, 424] on span "Alle Ergebnisse anzeigen" at bounding box center [141, 431] width 185 height 15
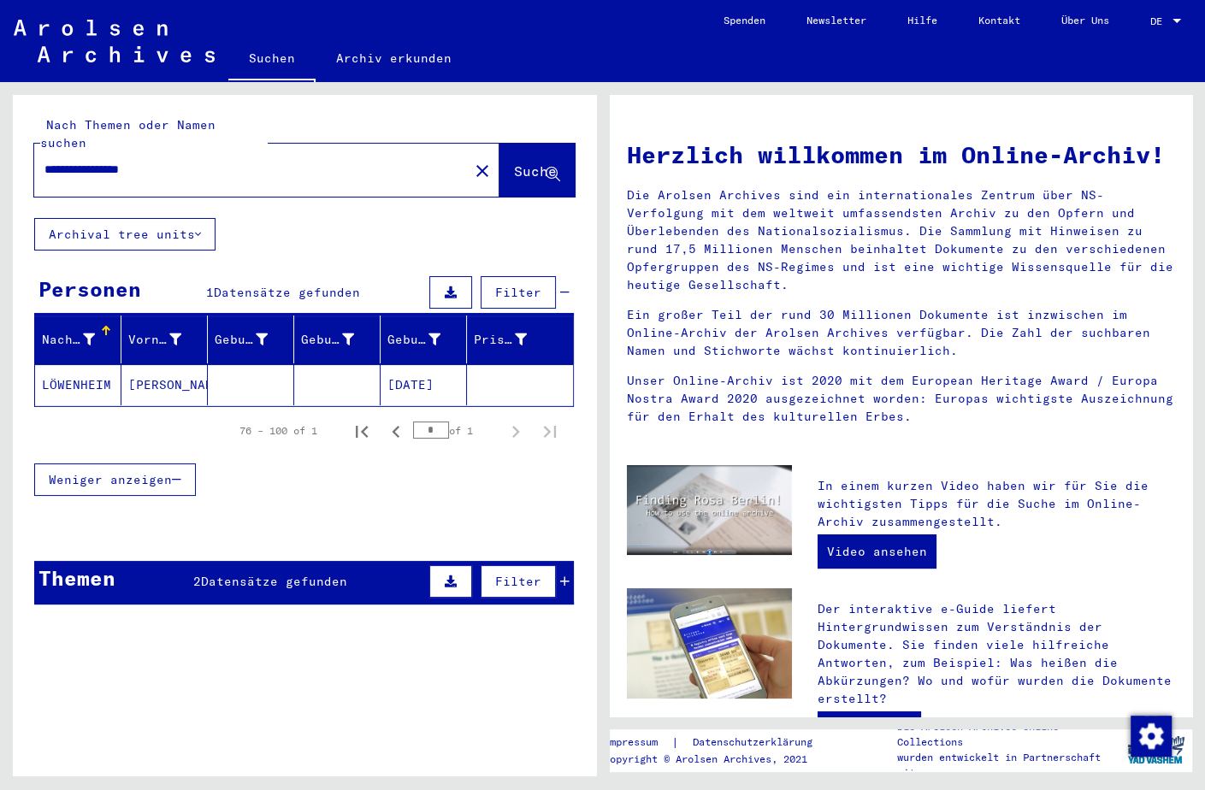
click at [428, 364] on mat-cell "[DATE]" at bounding box center [423, 384] width 86 height 41
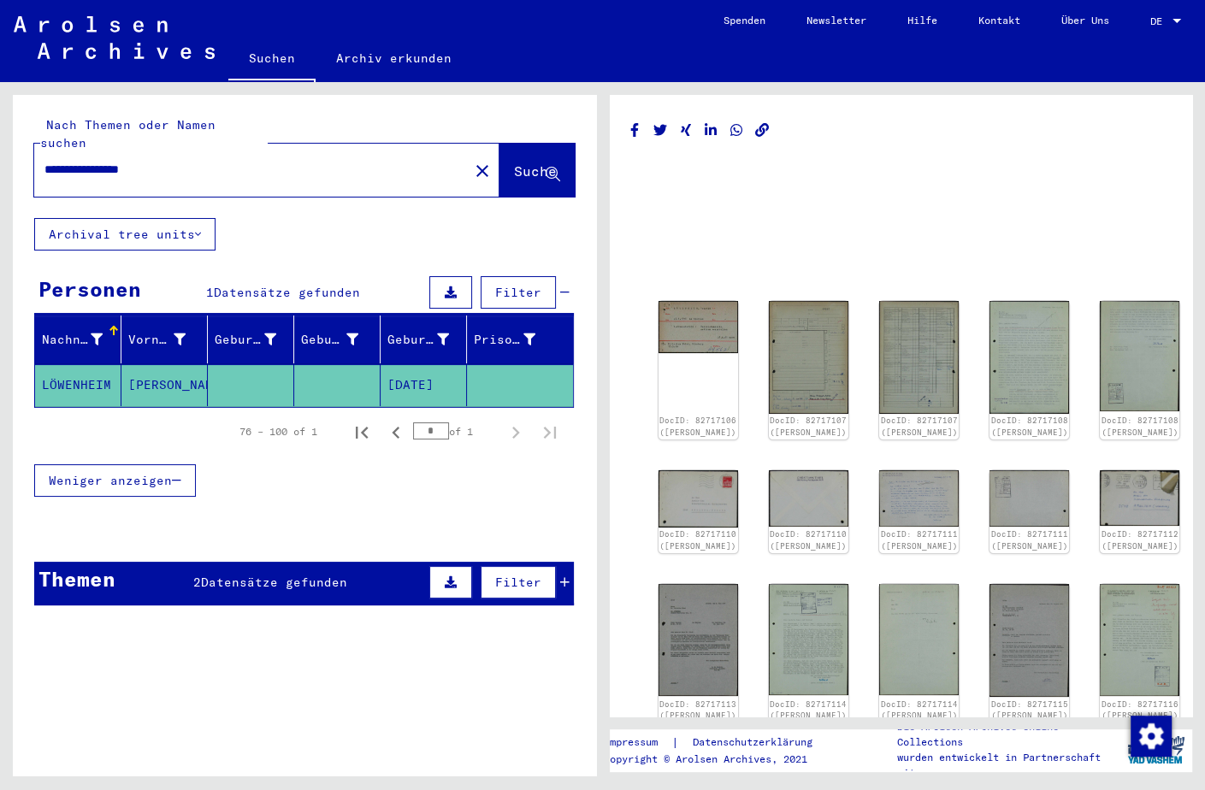
click at [829, 445] on div "DocID: 82717106 ([PERSON_NAME]) DocID: 82717107 ([PERSON_NAME]) DocID: 82717107…" at bounding box center [900, 511] width 499 height 435
click at [675, 321] on img at bounding box center [698, 325] width 84 height 55
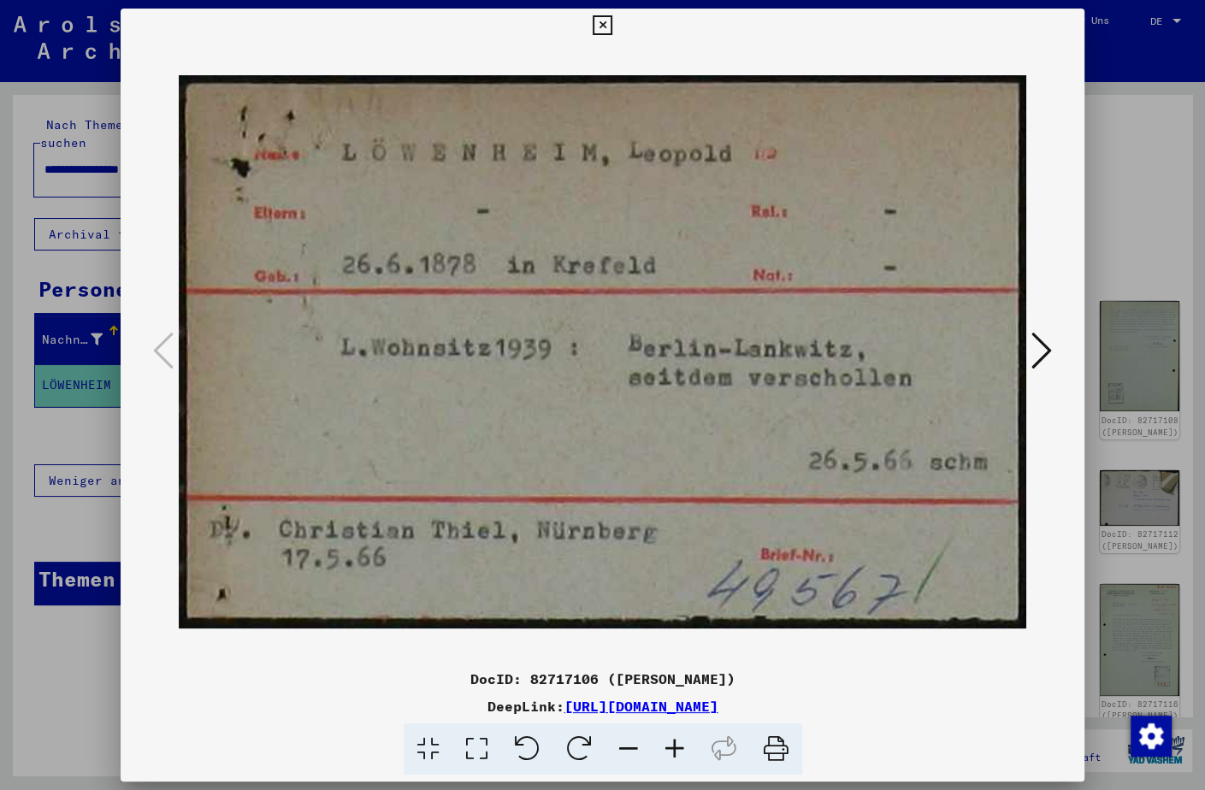
click at [612, 26] on icon at bounding box center [602, 25] width 20 height 21
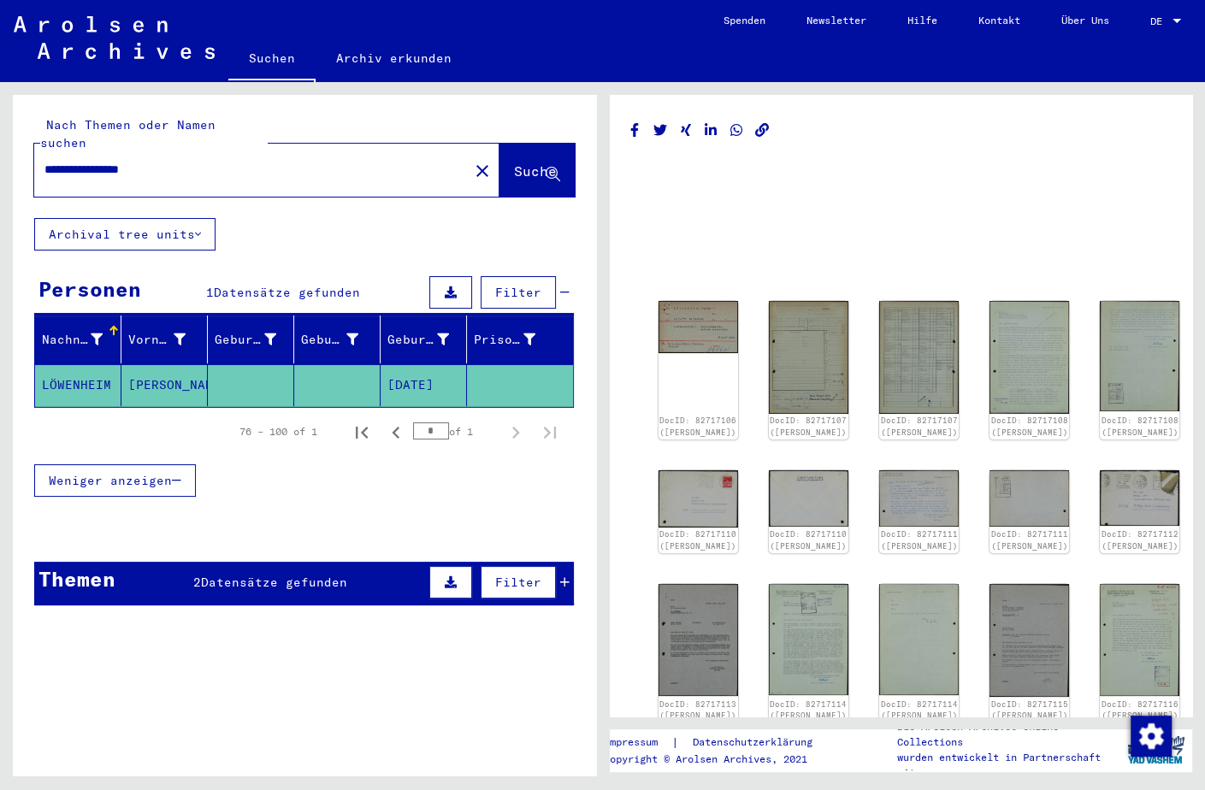
drag, startPoint x: 218, startPoint y: 152, endPoint x: 127, endPoint y: 156, distance: 91.6
click at [127, 161] on input "**********" at bounding box center [251, 170] width 414 height 18
click at [503, 144] on button "Suche" at bounding box center [536, 170] width 75 height 53
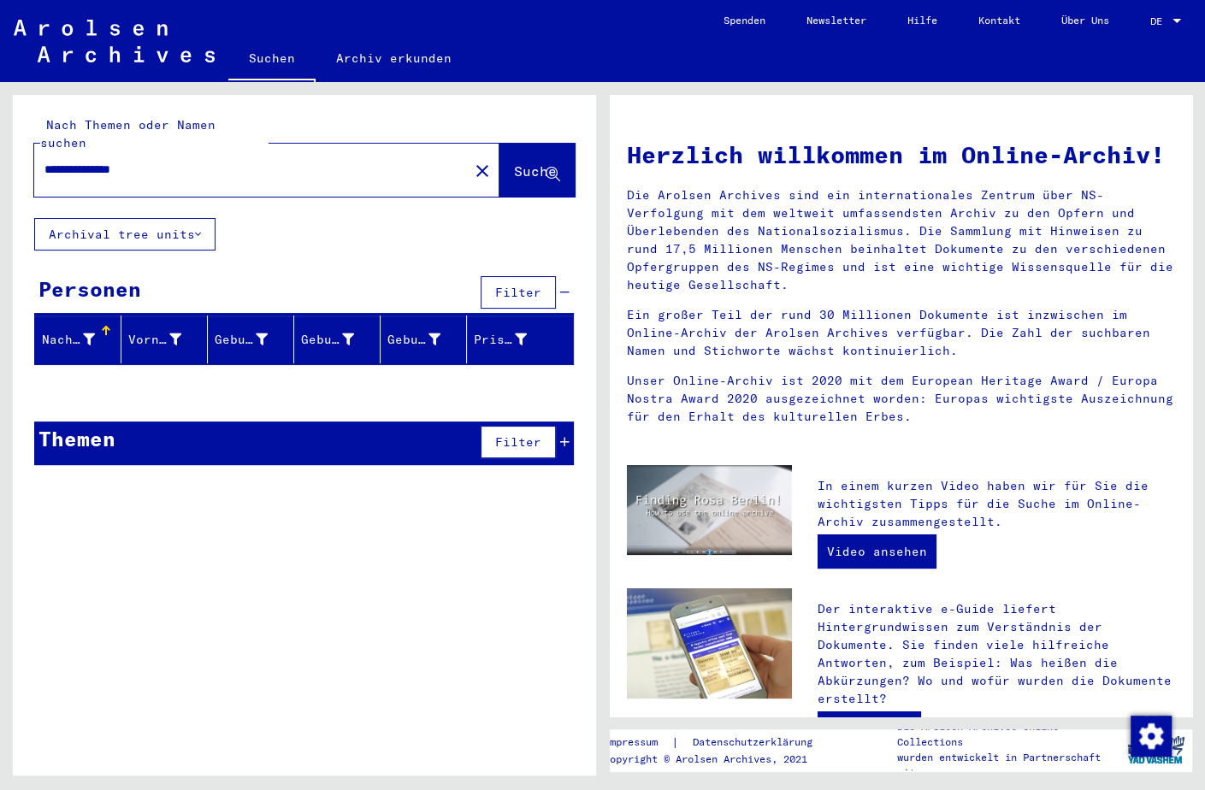
drag, startPoint x: 197, startPoint y: 159, endPoint x: 119, endPoint y: 153, distance: 78.0
click at [122, 161] on input "**********" at bounding box center [246, 170] width 404 height 18
drag, startPoint x: 109, startPoint y: 150, endPoint x: 80, endPoint y: 150, distance: 29.1
click at [80, 161] on input "**********" at bounding box center [246, 170] width 404 height 18
click at [514, 162] on span "Suche" at bounding box center [535, 170] width 43 height 17
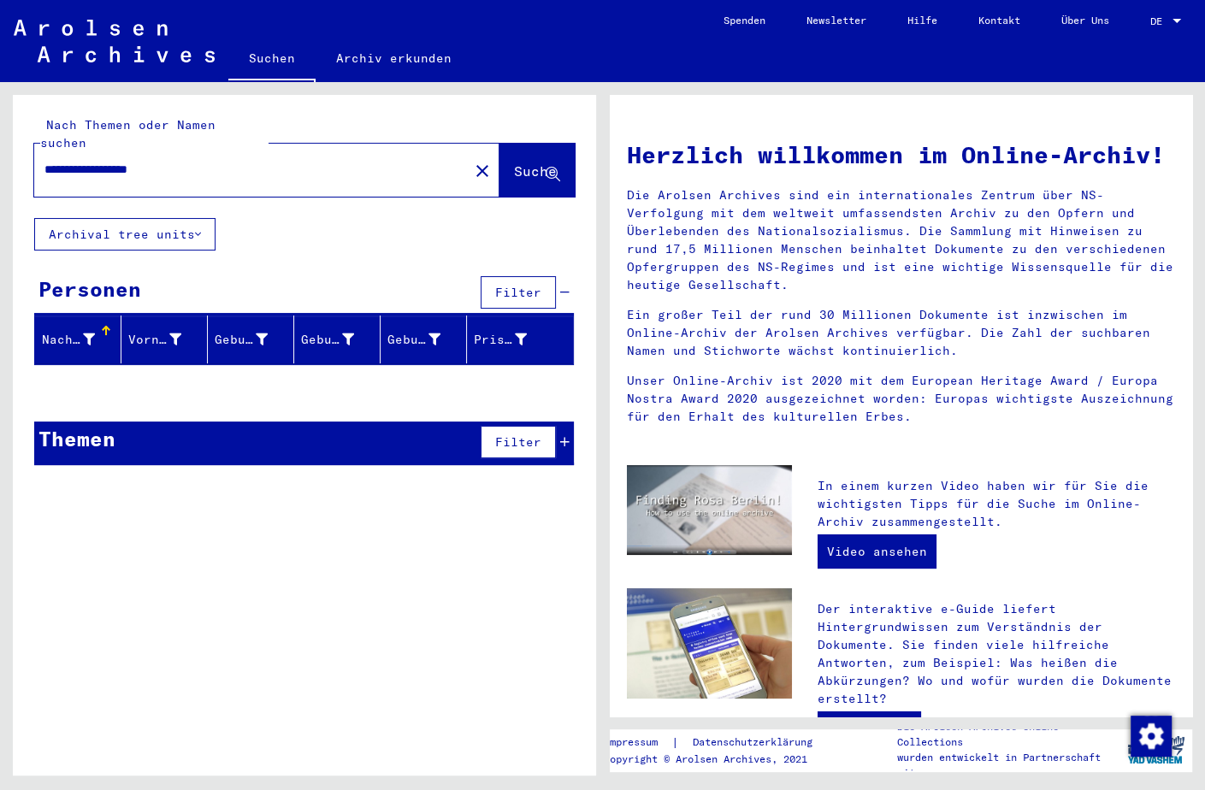
drag, startPoint x: 235, startPoint y: 142, endPoint x: 0, endPoint y: 129, distance: 235.4
click at [13, 128] on div "**********" at bounding box center [304, 441] width 583 height 693
drag, startPoint x: 248, startPoint y: 159, endPoint x: -32, endPoint y: 165, distance: 279.6
click at [44, 165] on input "**********" at bounding box center [246, 170] width 404 height 18
type input "**********"
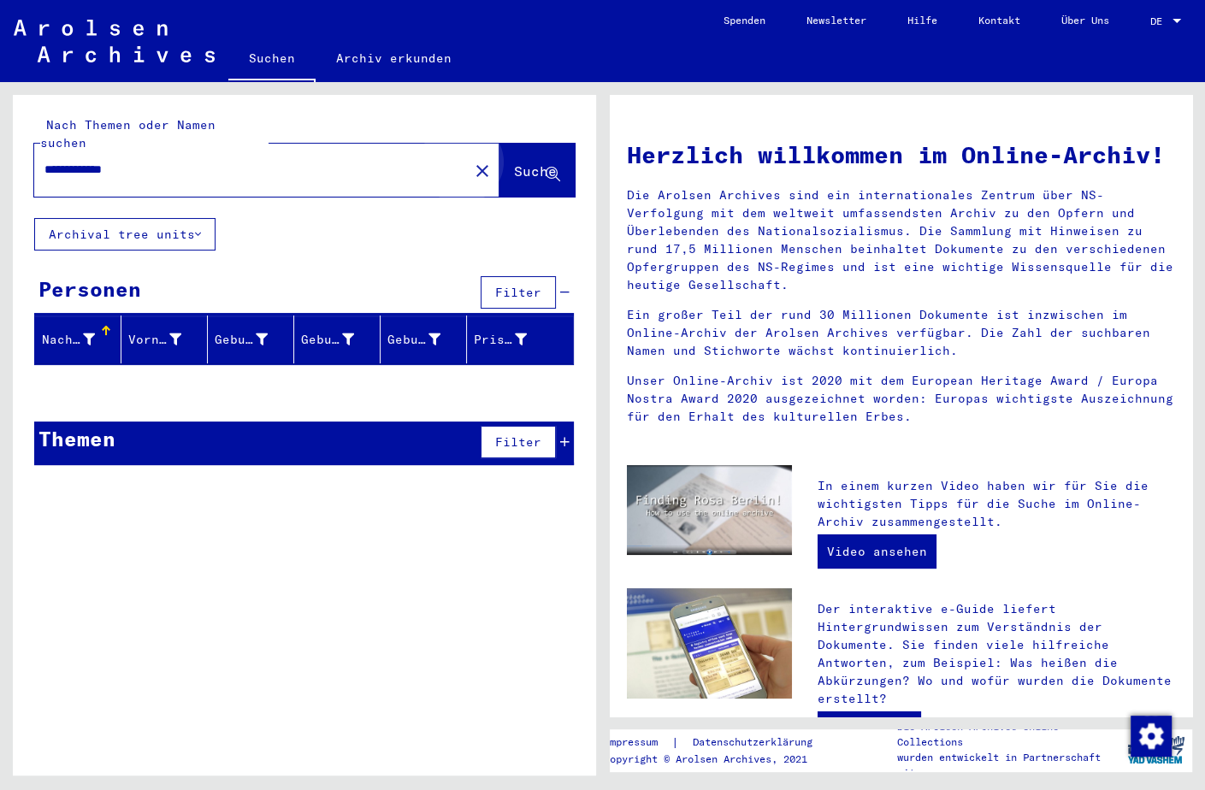
click at [522, 165] on button "Suche" at bounding box center [536, 170] width 75 height 53
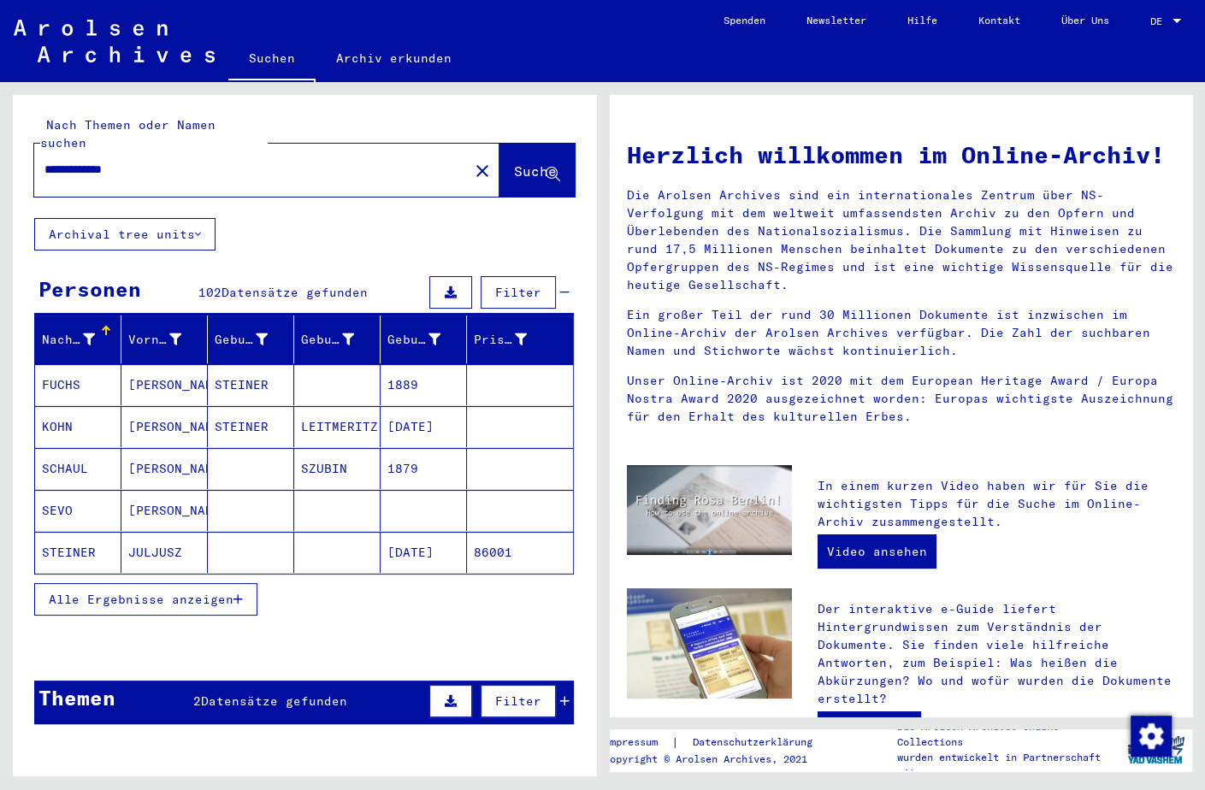
click at [80, 592] on span "Alle Ergebnisse anzeigen" at bounding box center [141, 599] width 185 height 15
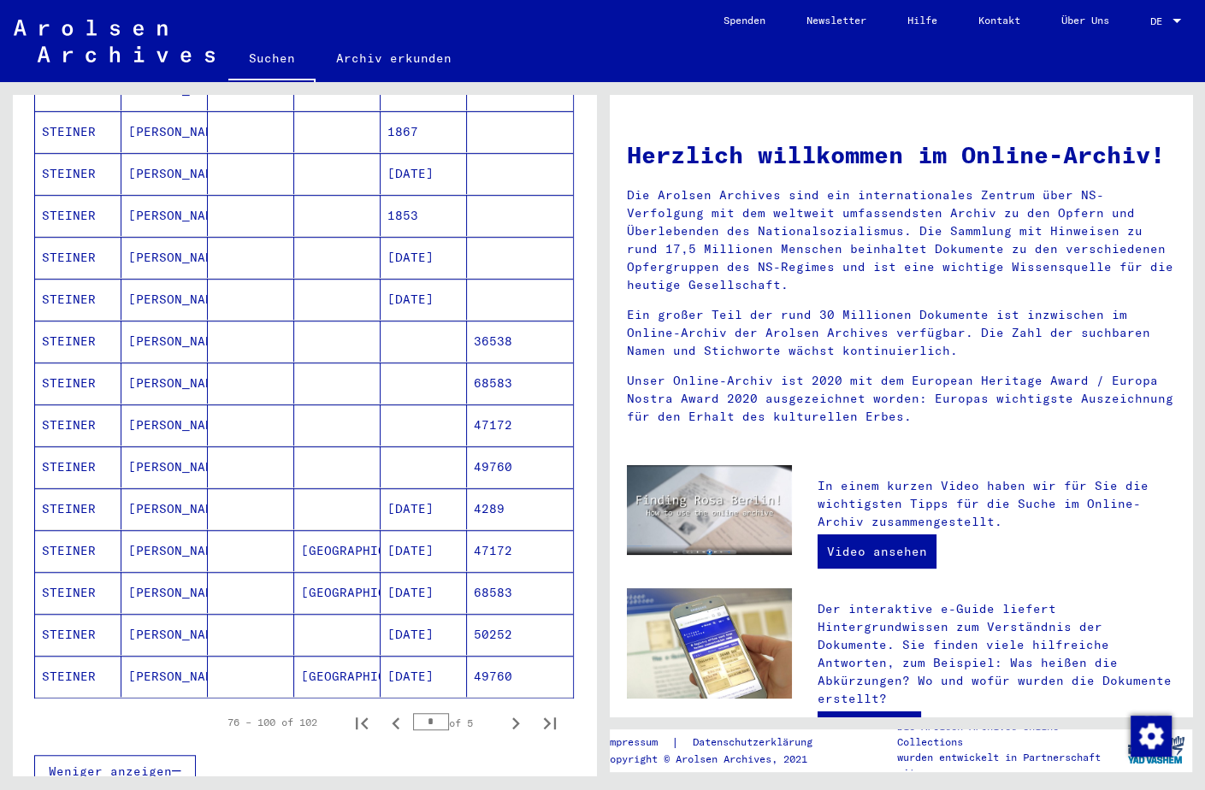
scroll to position [718, 0]
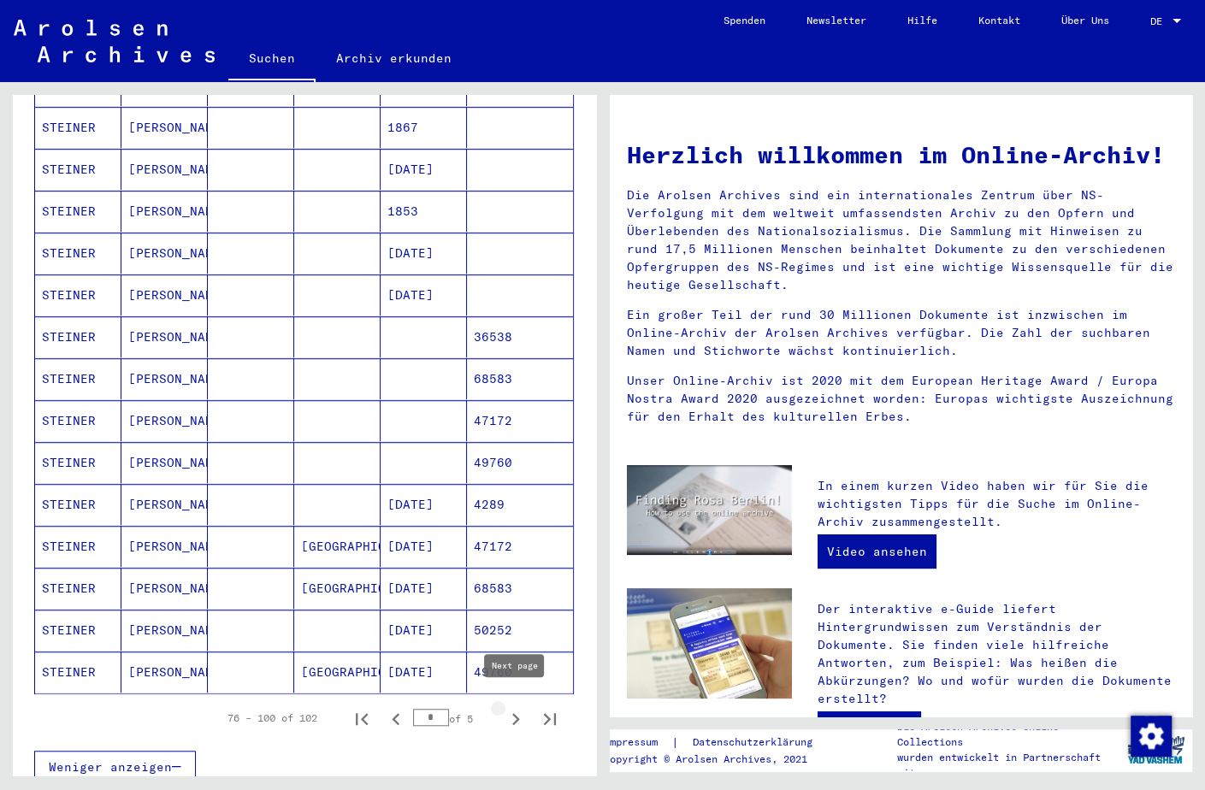
click at [520, 707] on icon "Next page" at bounding box center [516, 719] width 24 height 24
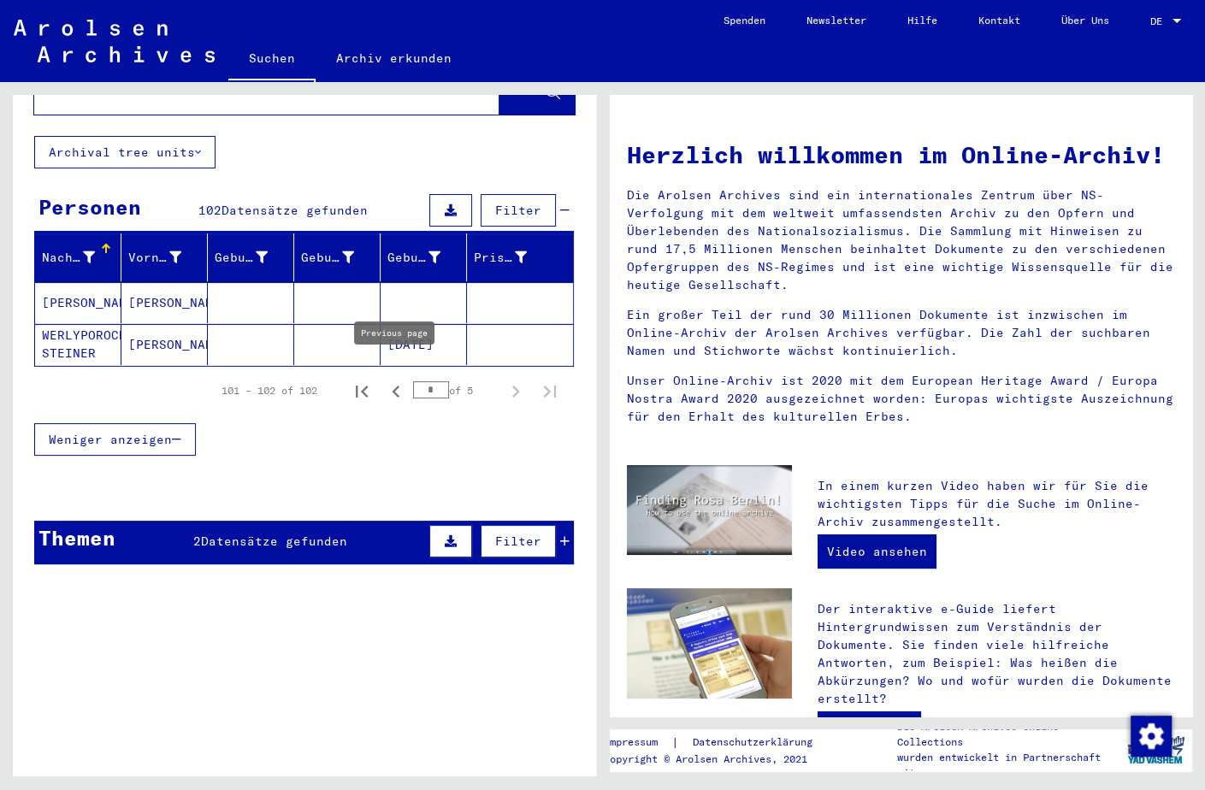
click at [392, 380] on icon "Previous page" at bounding box center [396, 392] width 24 height 24
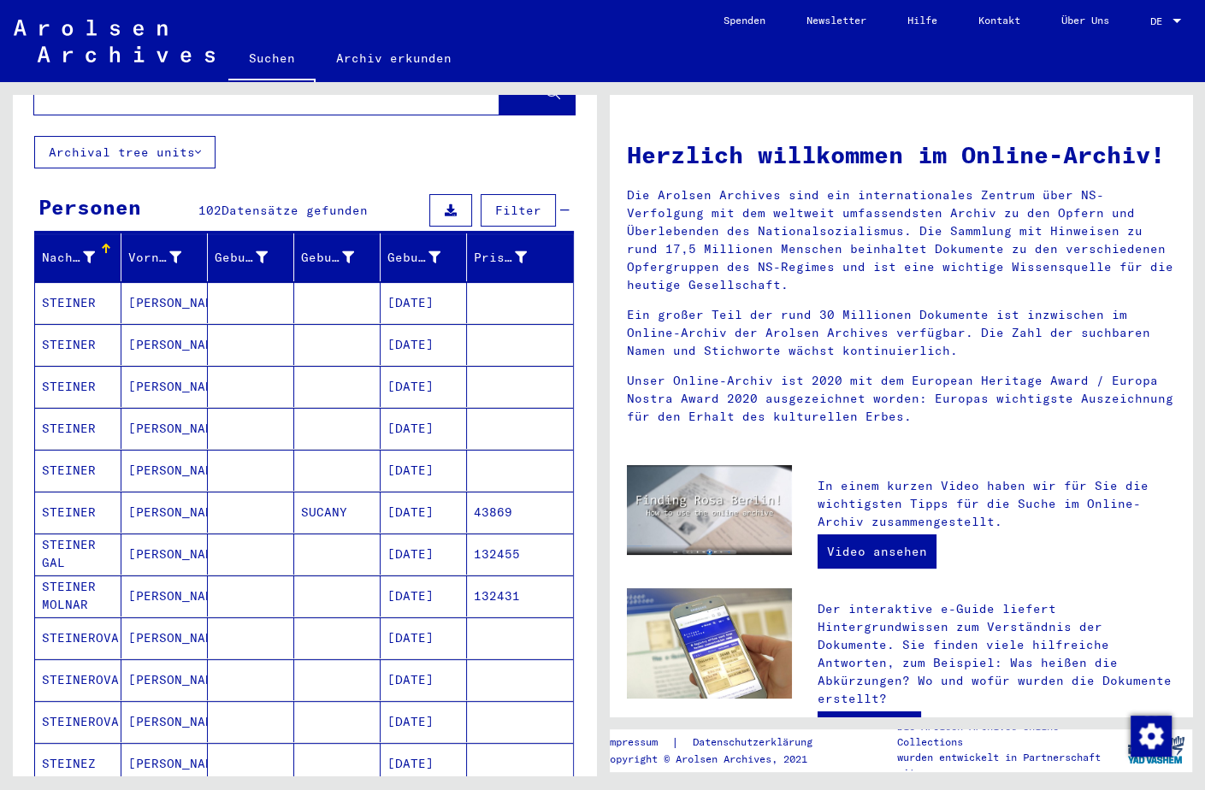
click at [415, 408] on mat-cell "[DATE]" at bounding box center [423, 428] width 86 height 41
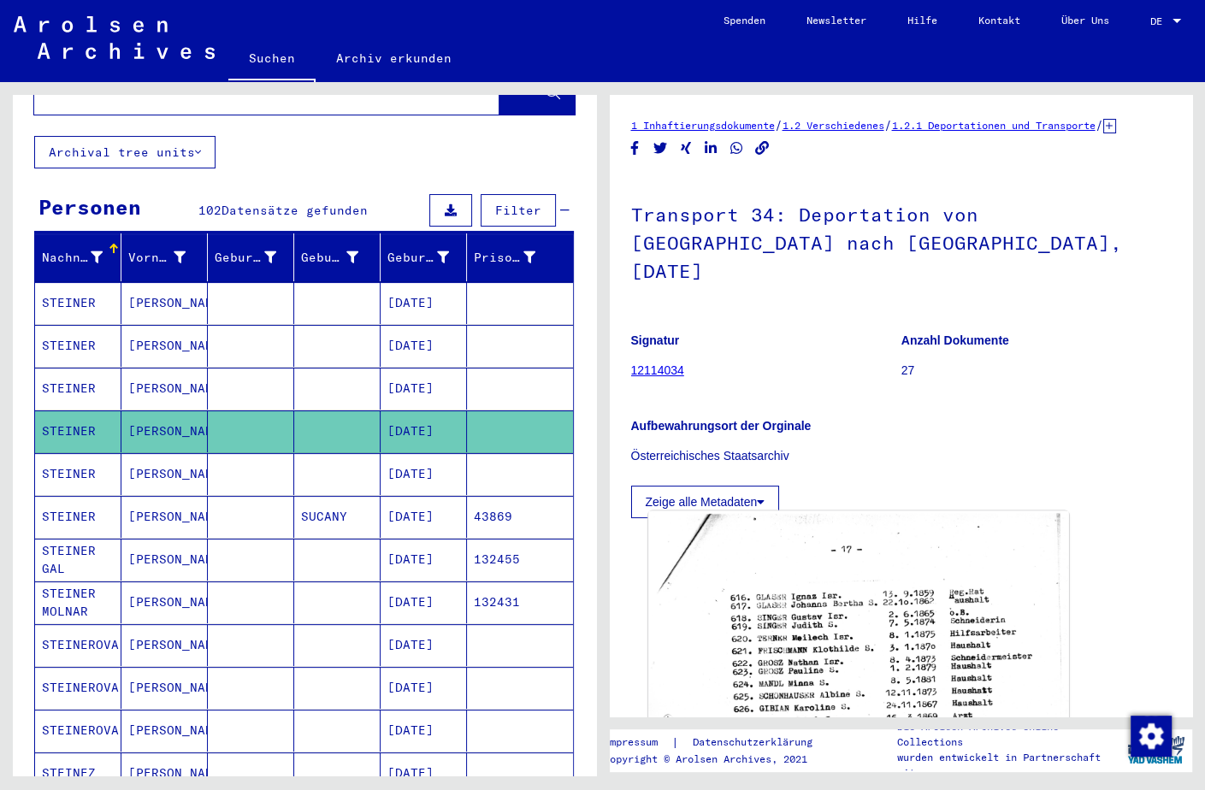
click at [836, 580] on img at bounding box center [858, 799] width 420 height 577
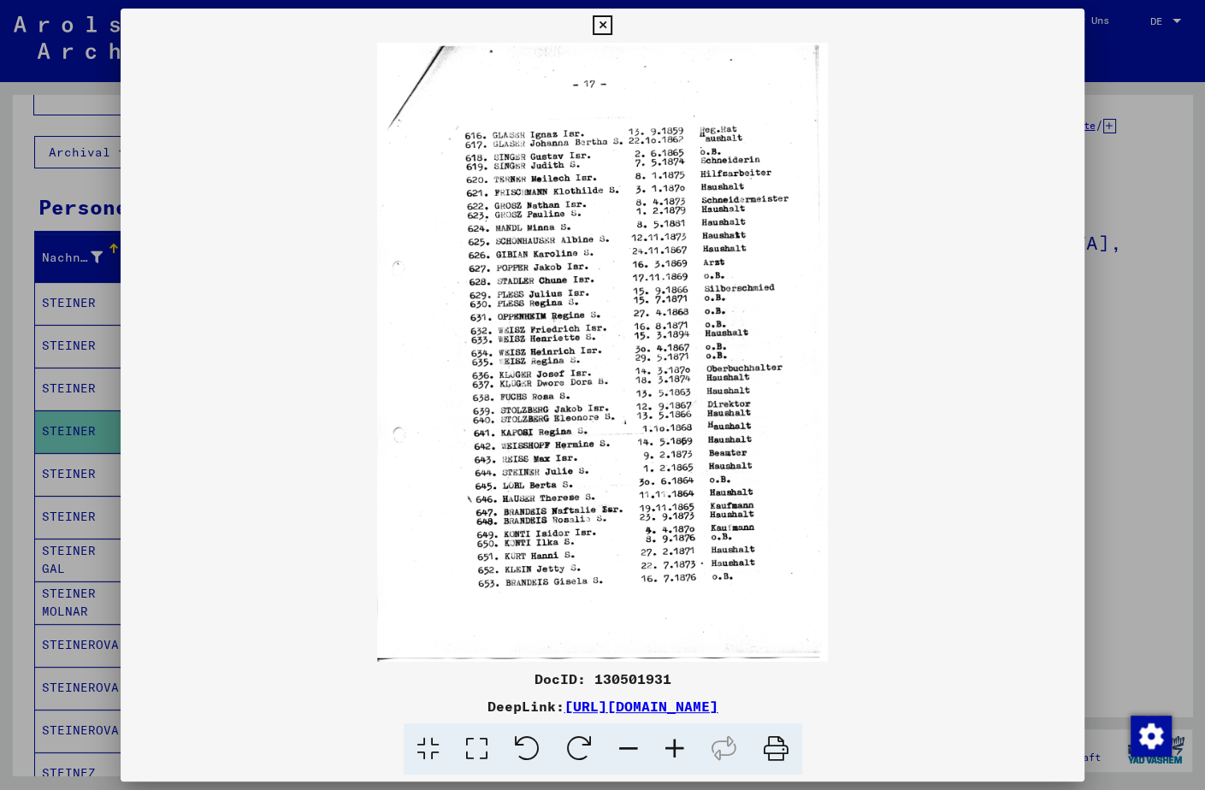
click at [546, 349] on img at bounding box center [602, 352] width 963 height 619
click at [675, 746] on icon at bounding box center [674, 749] width 46 height 52
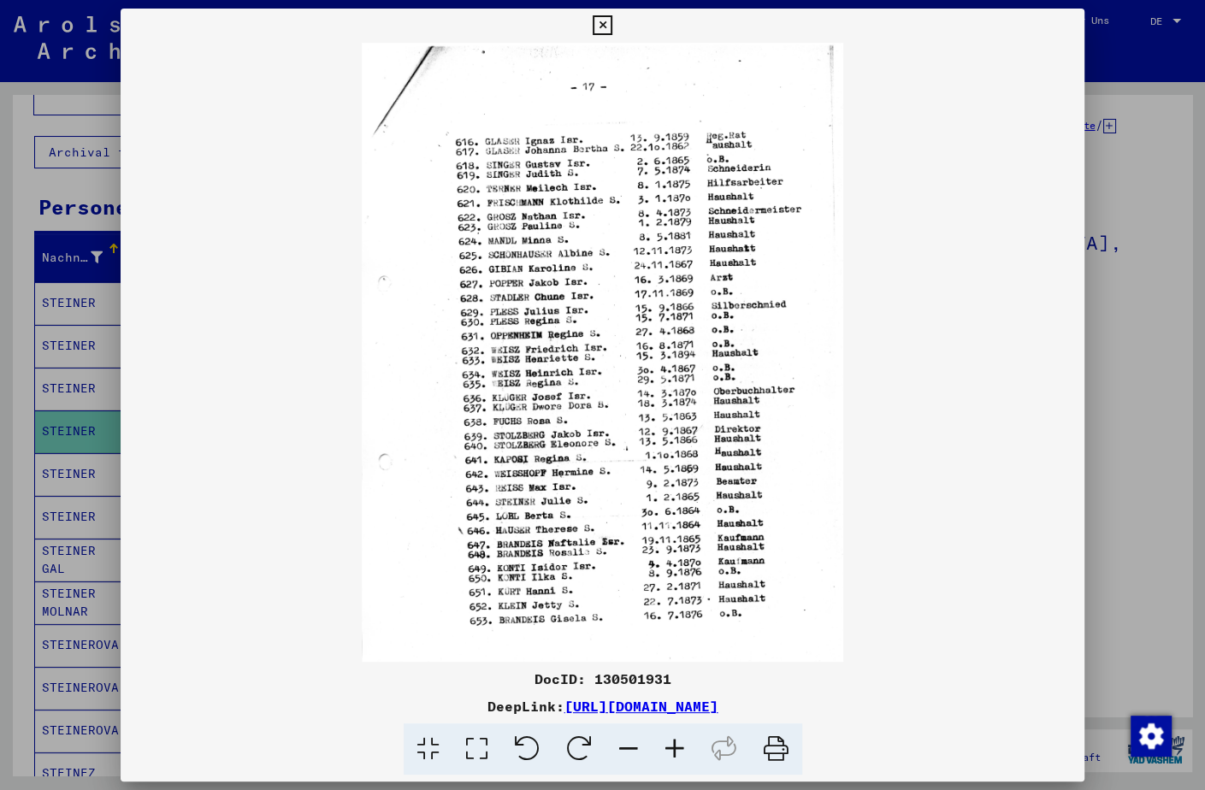
click at [675, 746] on icon at bounding box center [674, 749] width 46 height 52
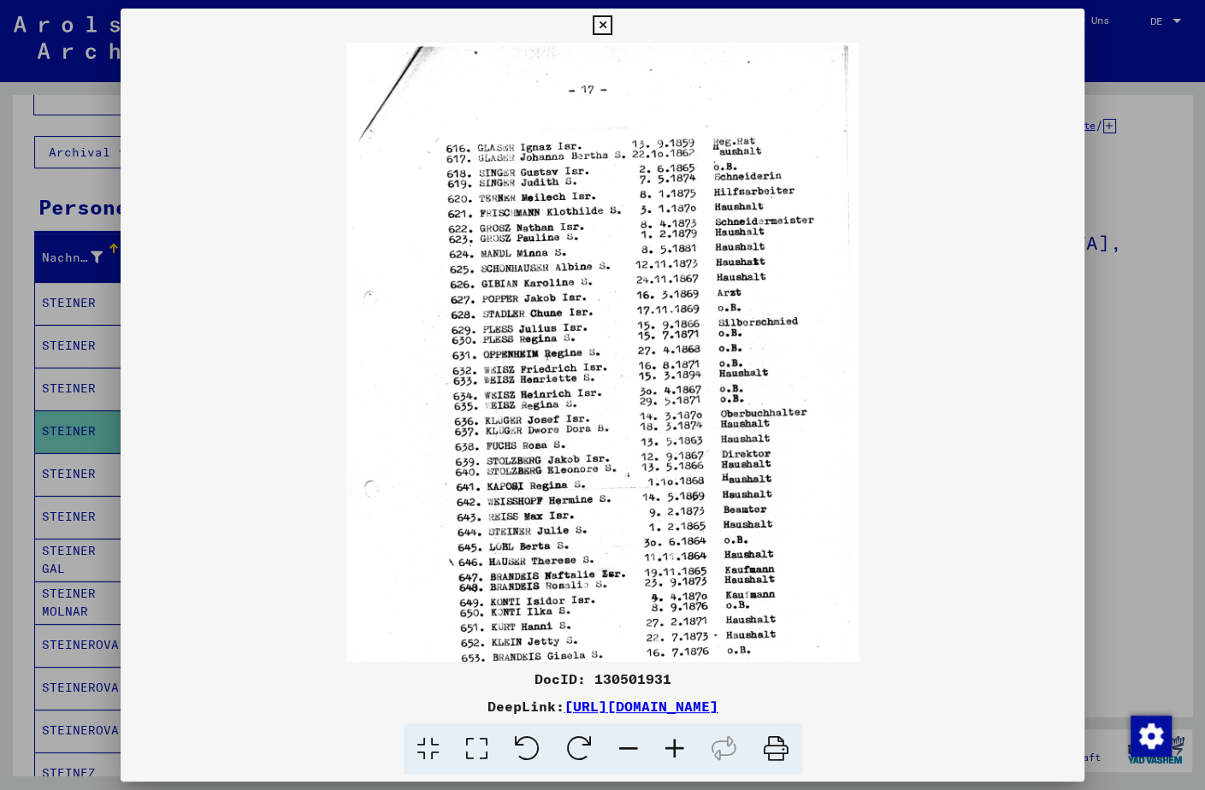
click at [675, 746] on icon at bounding box center [674, 749] width 46 height 52
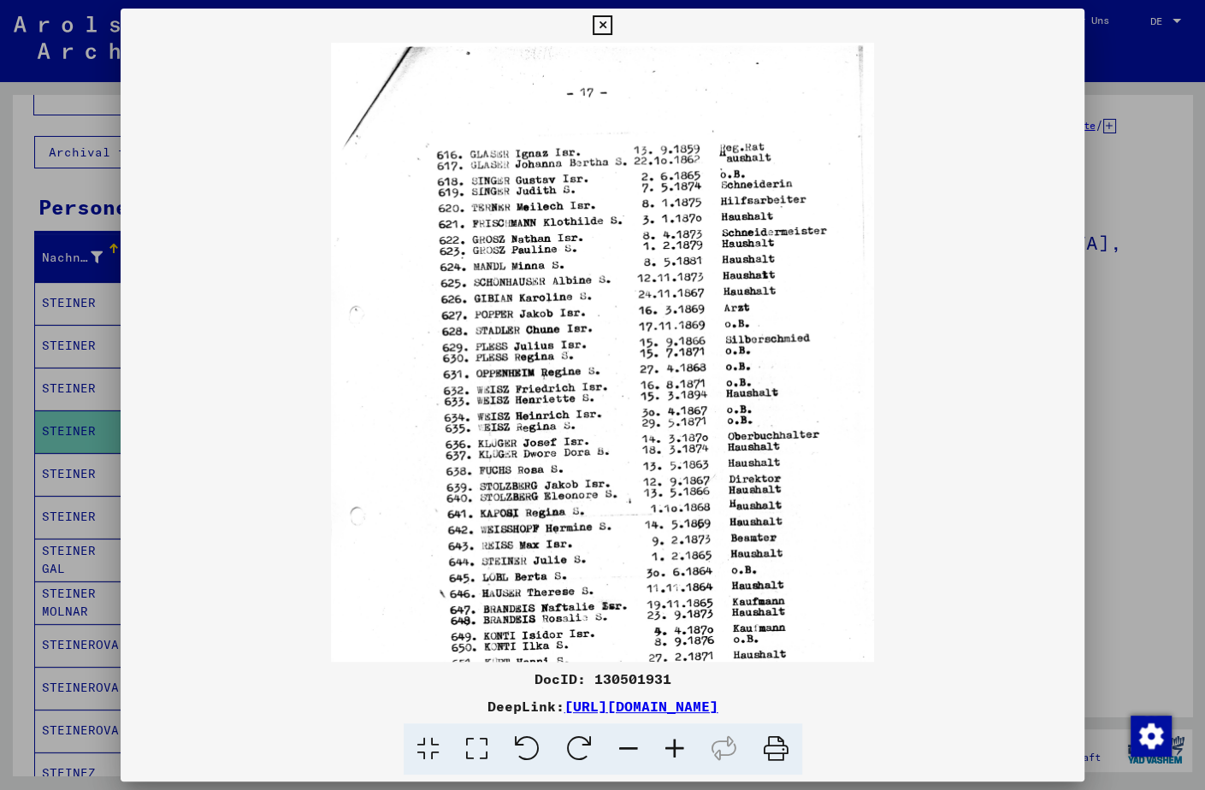
click at [675, 746] on icon at bounding box center [674, 749] width 46 height 52
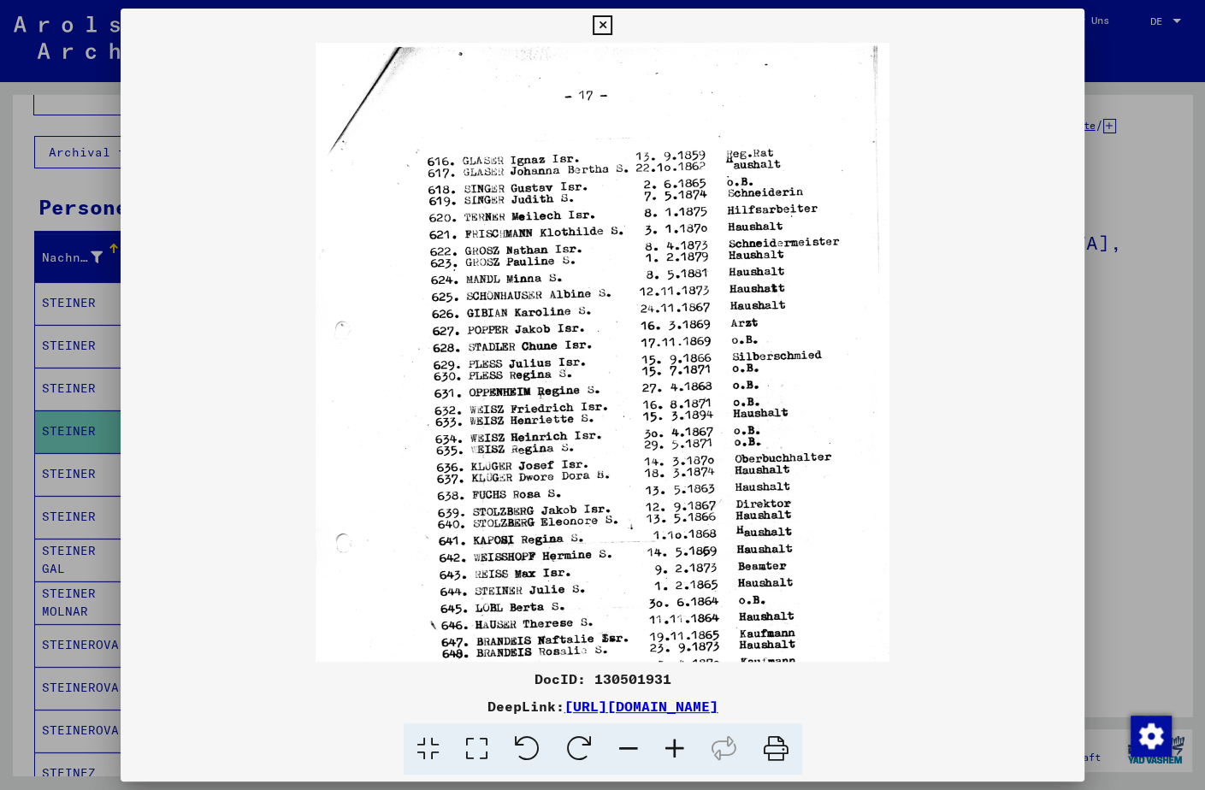
click at [675, 746] on icon at bounding box center [674, 749] width 46 height 52
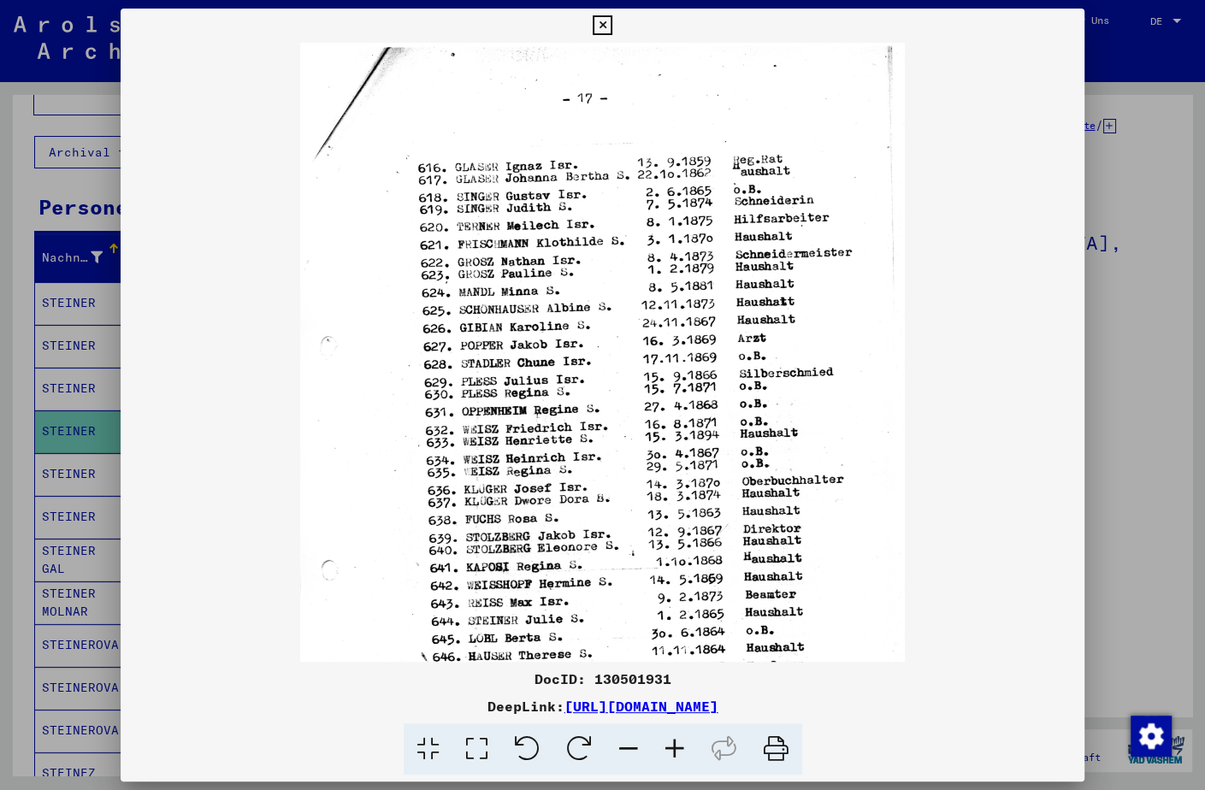
click at [675, 746] on icon at bounding box center [674, 749] width 46 height 52
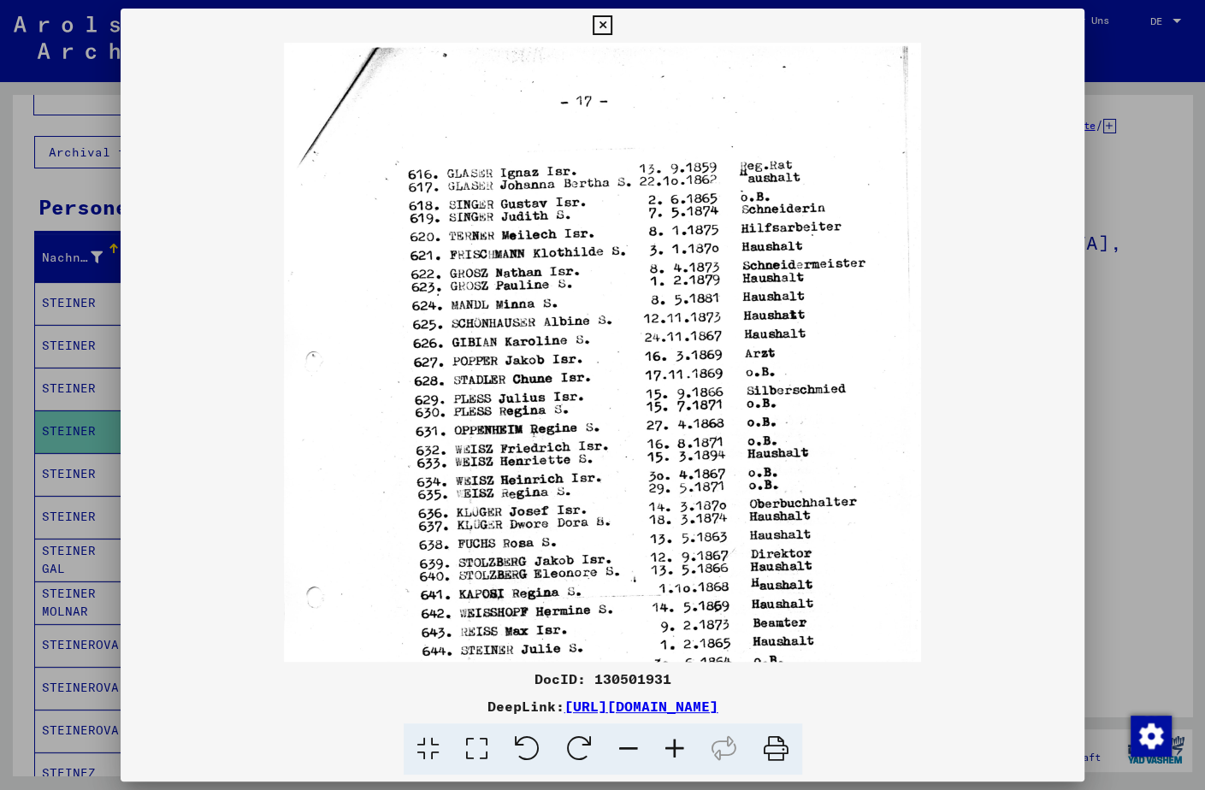
click at [675, 746] on icon at bounding box center [674, 749] width 46 height 52
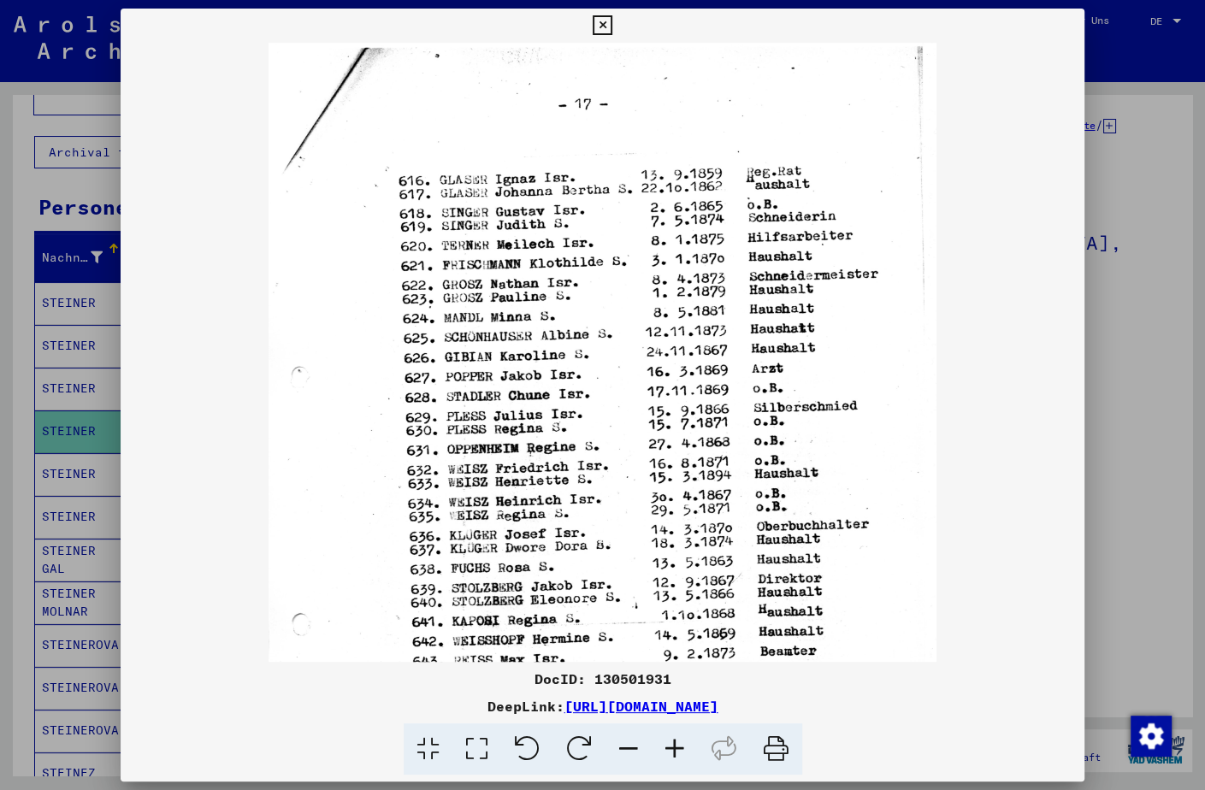
click at [675, 746] on icon at bounding box center [674, 749] width 46 height 52
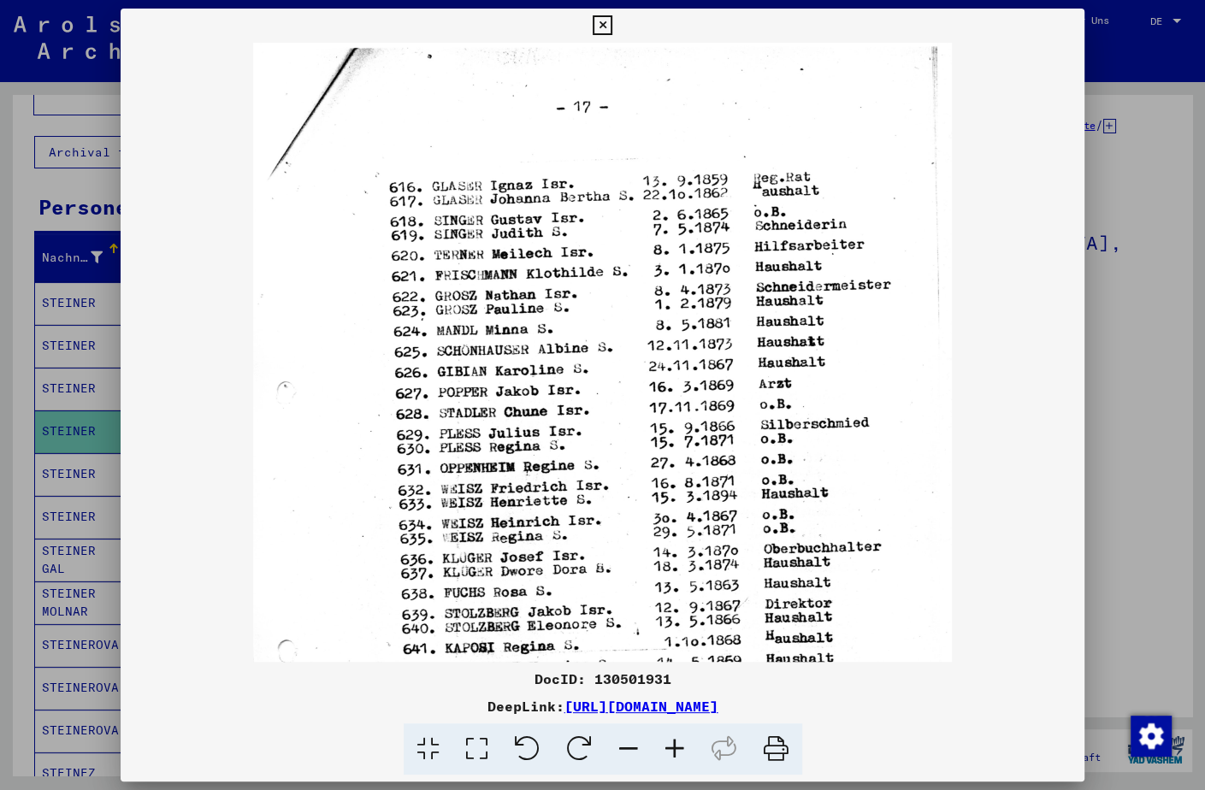
click at [675, 746] on icon at bounding box center [674, 749] width 46 height 52
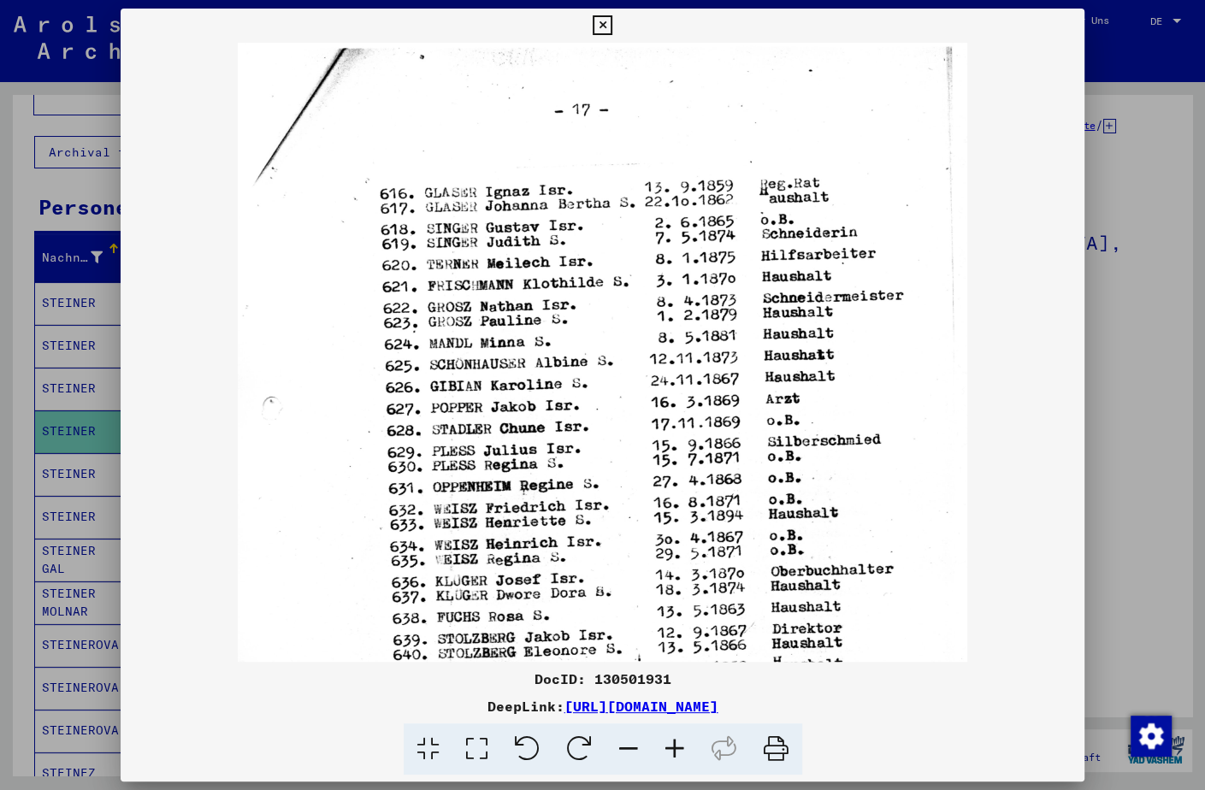
click at [675, 746] on icon at bounding box center [674, 749] width 46 height 52
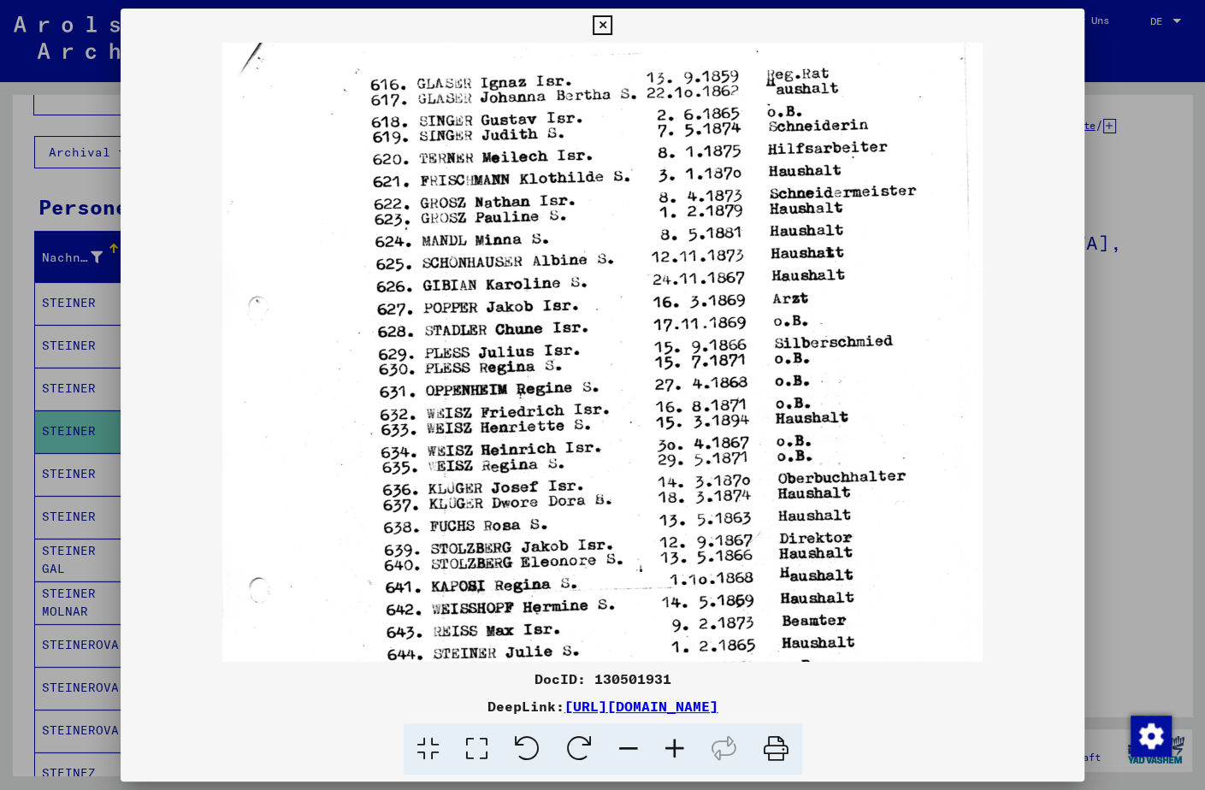
scroll to position [177, 0]
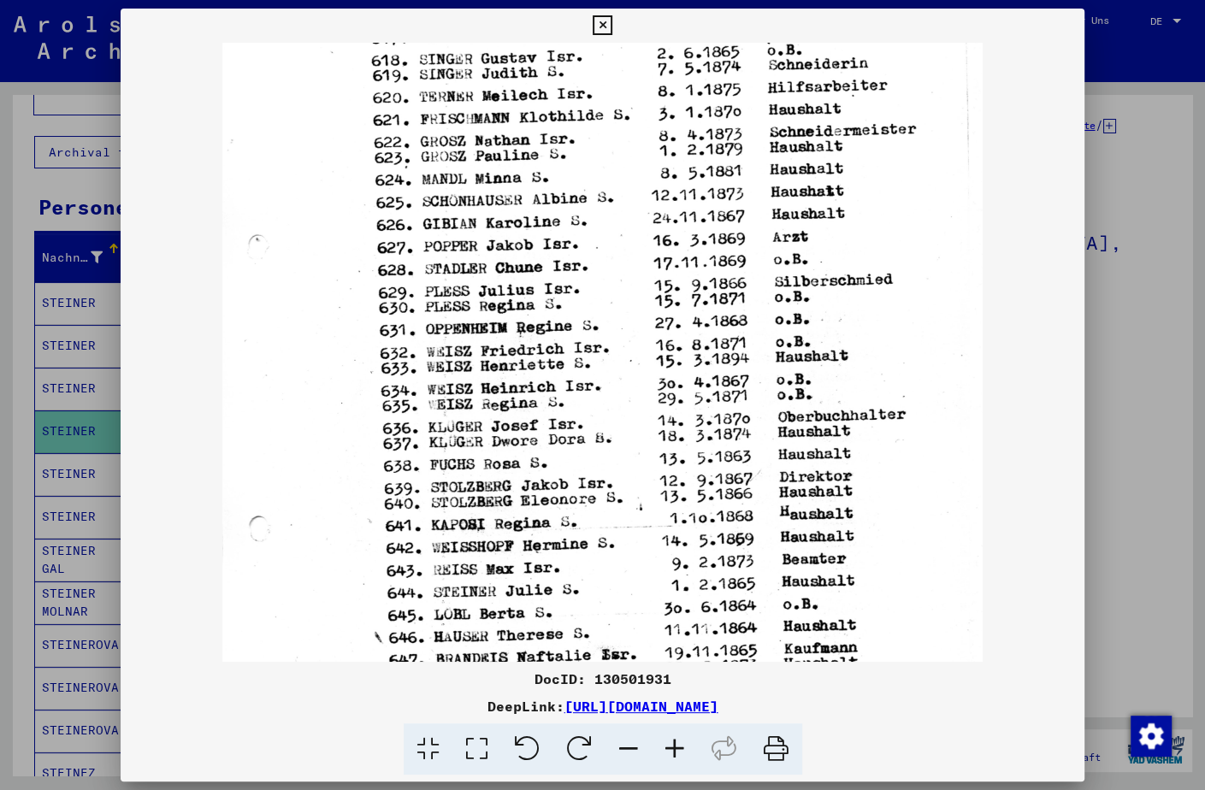
drag, startPoint x: 569, startPoint y: 544, endPoint x: 533, endPoint y: 373, distance: 174.7
click at [533, 373] on img at bounding box center [602, 389] width 760 height 1046
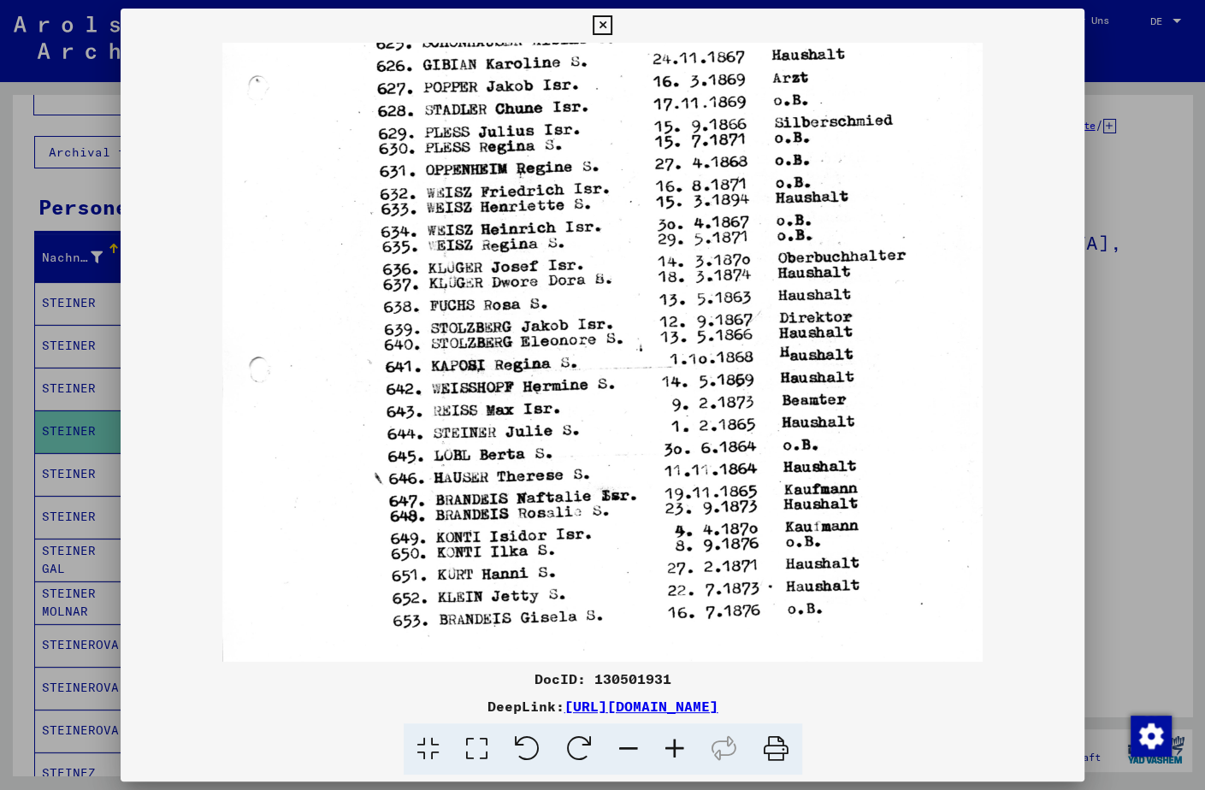
scroll to position [353, 0]
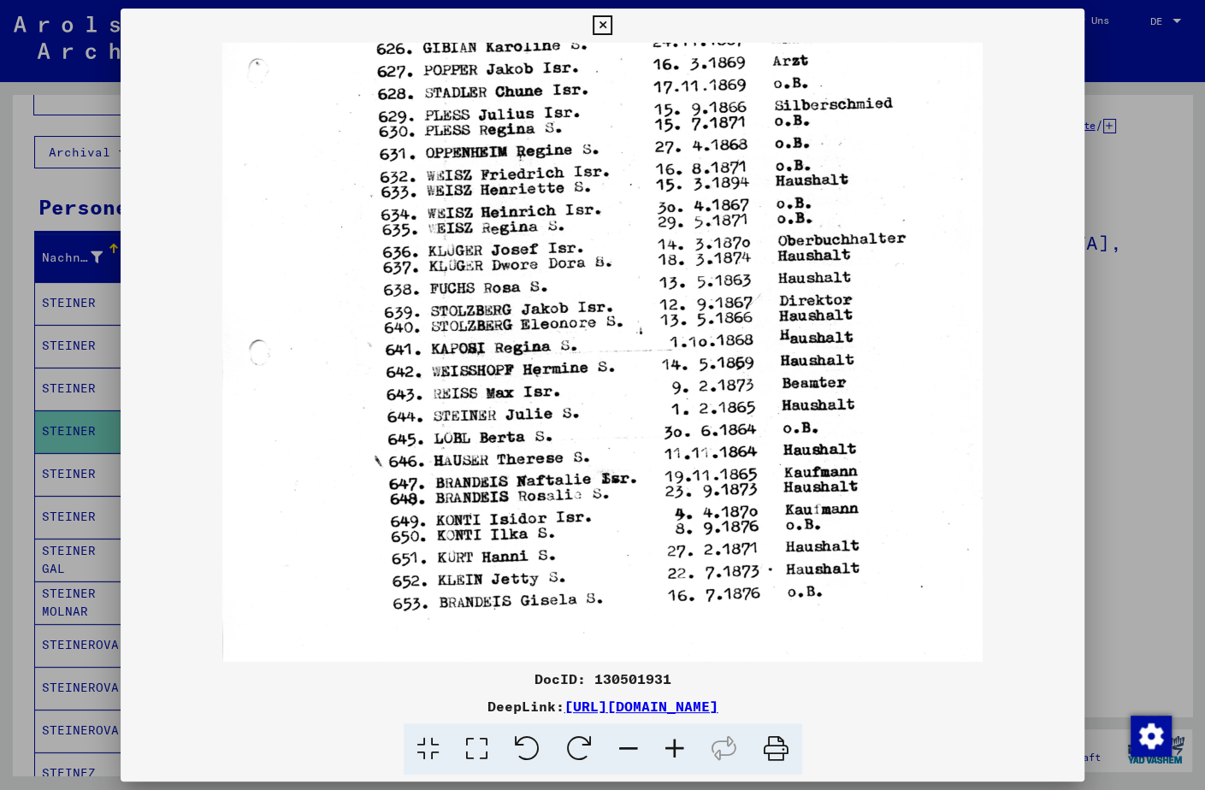
drag, startPoint x: 565, startPoint y: 573, endPoint x: 546, endPoint y: 392, distance: 181.4
click at [546, 392] on img at bounding box center [602, 213] width 760 height 1046
drag, startPoint x: 952, startPoint y: 709, endPoint x: 380, endPoint y: 710, distance: 571.9
click at [380, 710] on div "DeepLink: [URL][DOMAIN_NAME]" at bounding box center [602, 706] width 963 height 21
copy div "[URL][DOMAIN_NAME]"
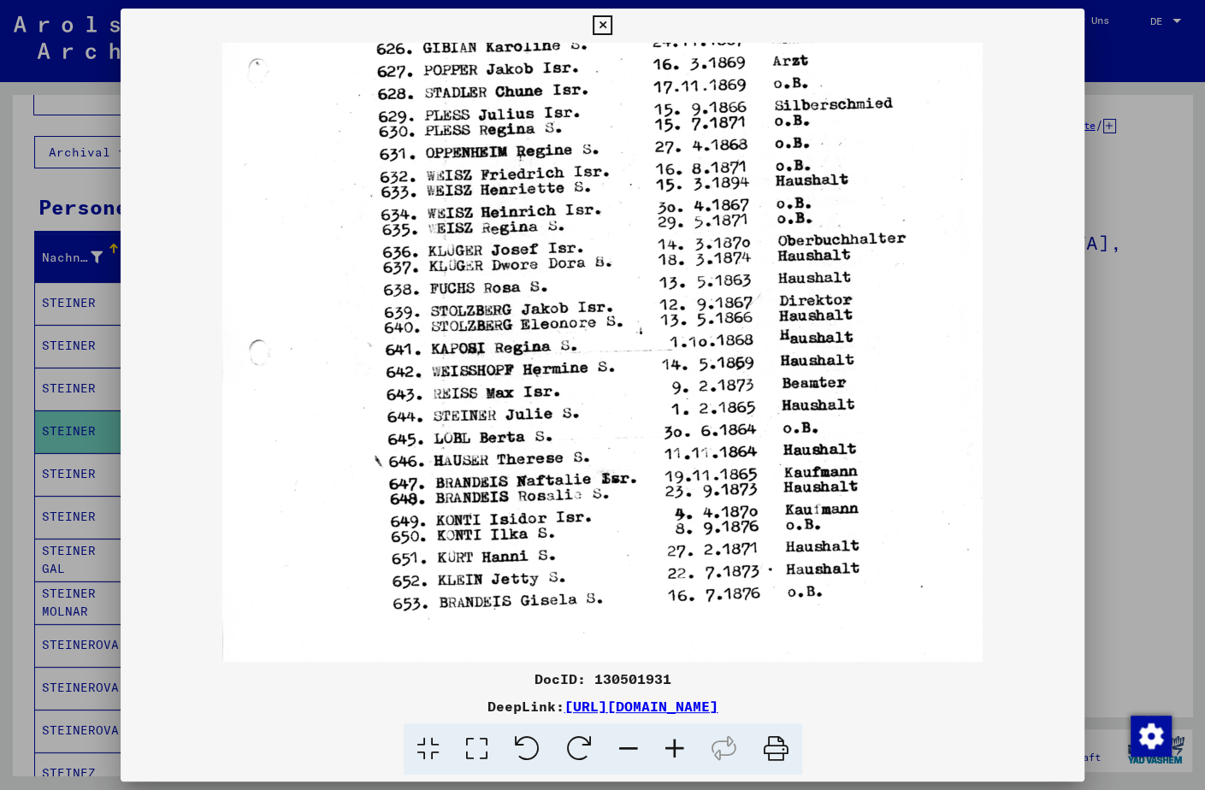
click at [612, 24] on icon at bounding box center [602, 25] width 20 height 21
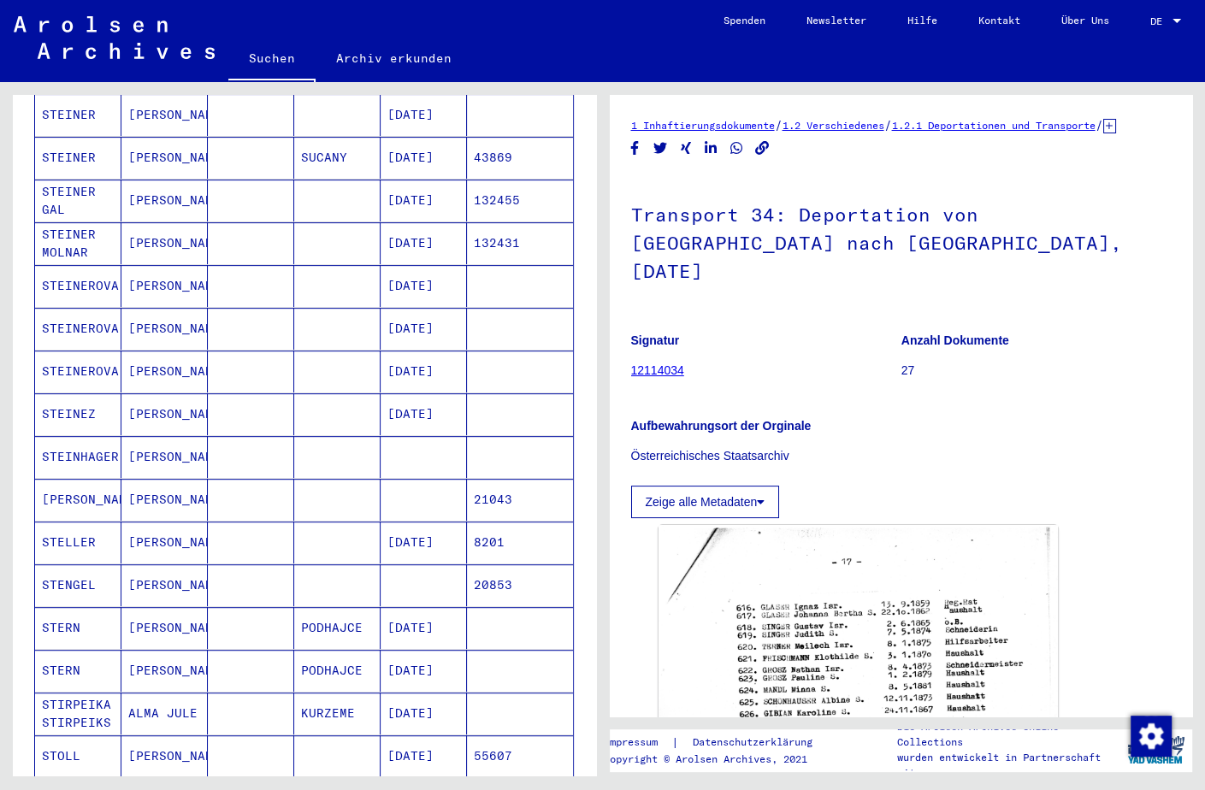
scroll to position [800, 0]
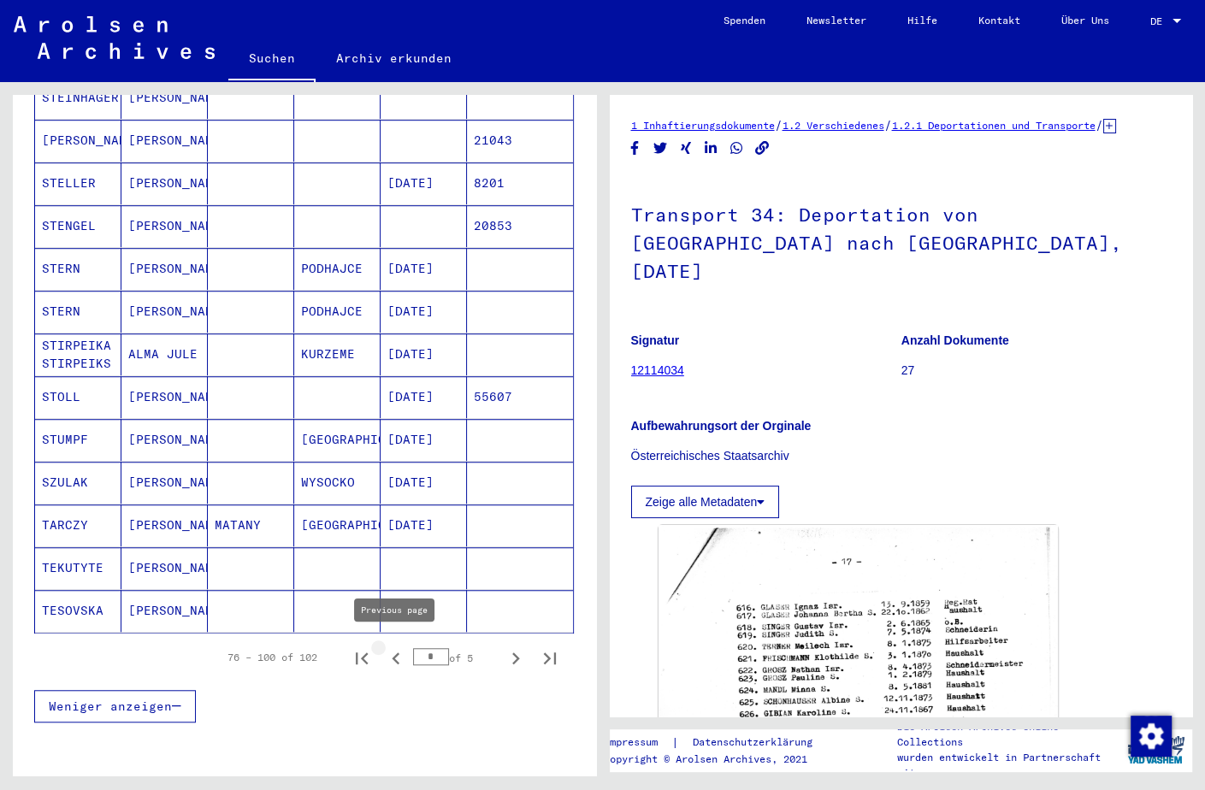
click at [387, 649] on icon "Previous page" at bounding box center [396, 658] width 24 height 24
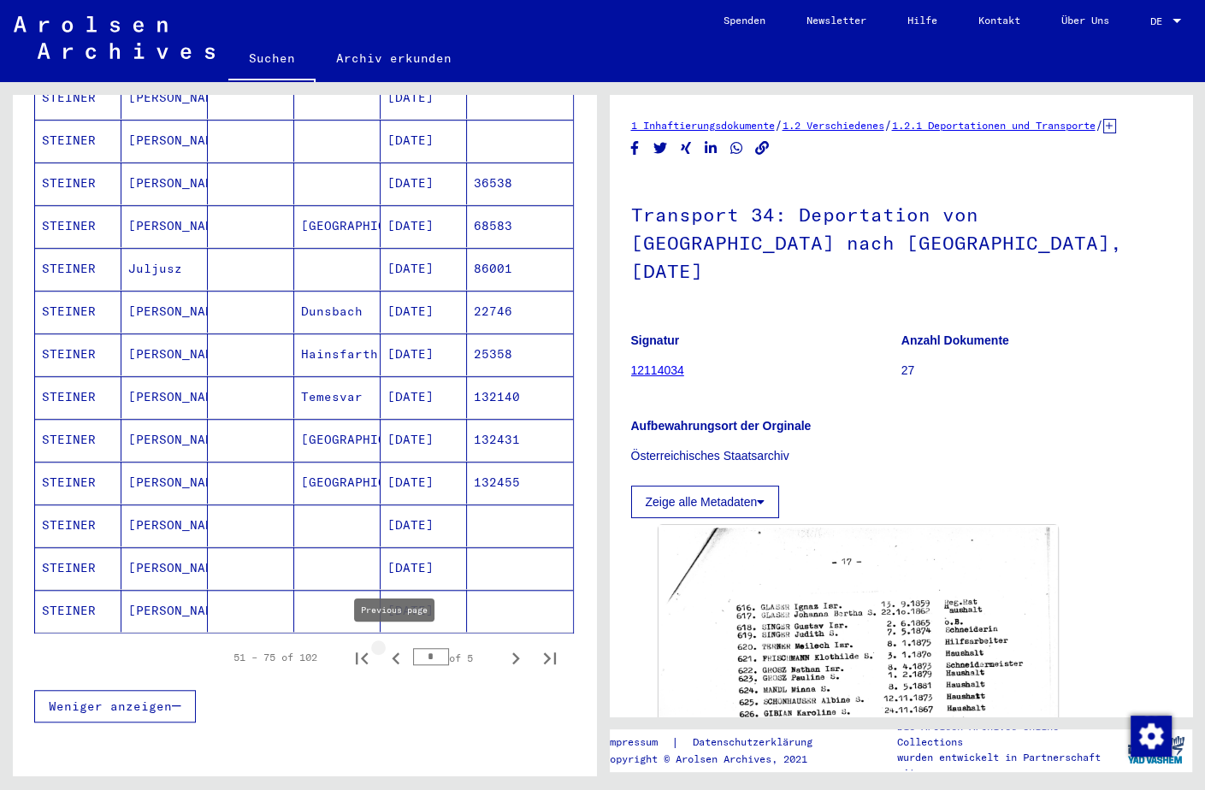
click at [403, 651] on icon "Previous page" at bounding box center [396, 658] width 24 height 24
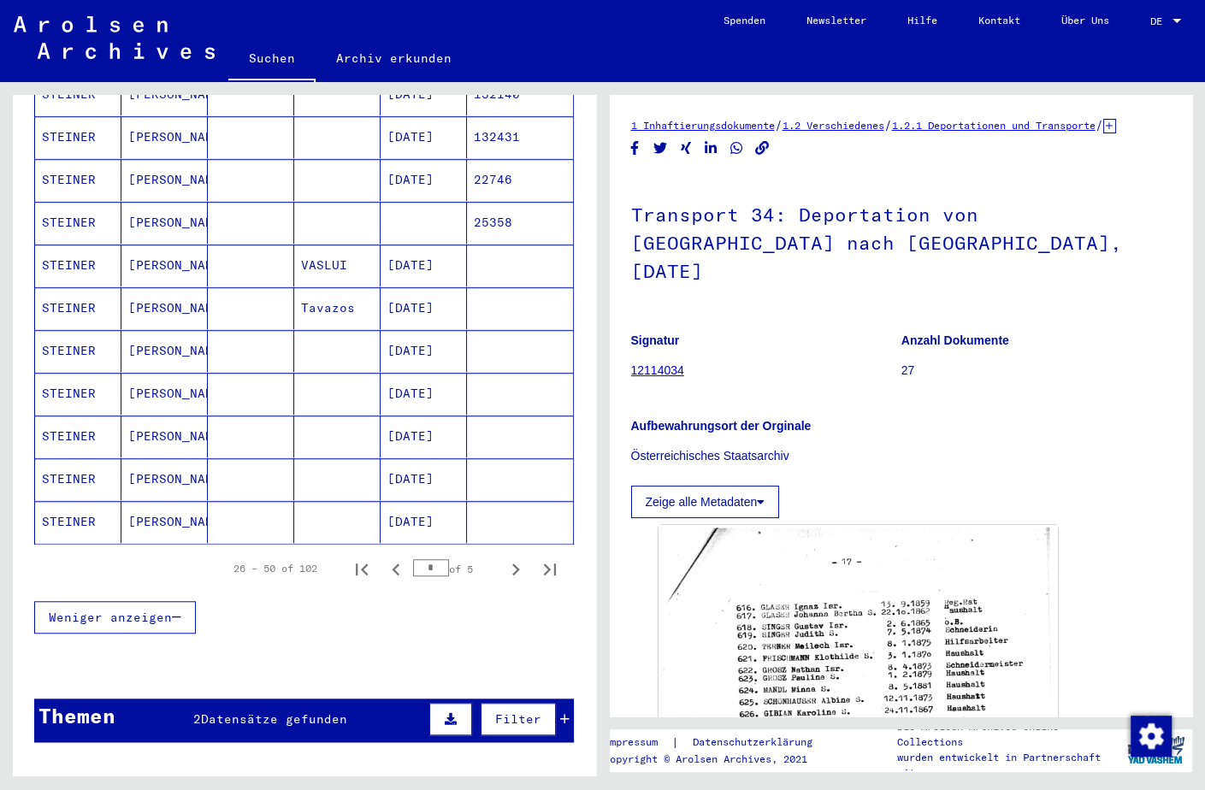
scroll to position [890, 0]
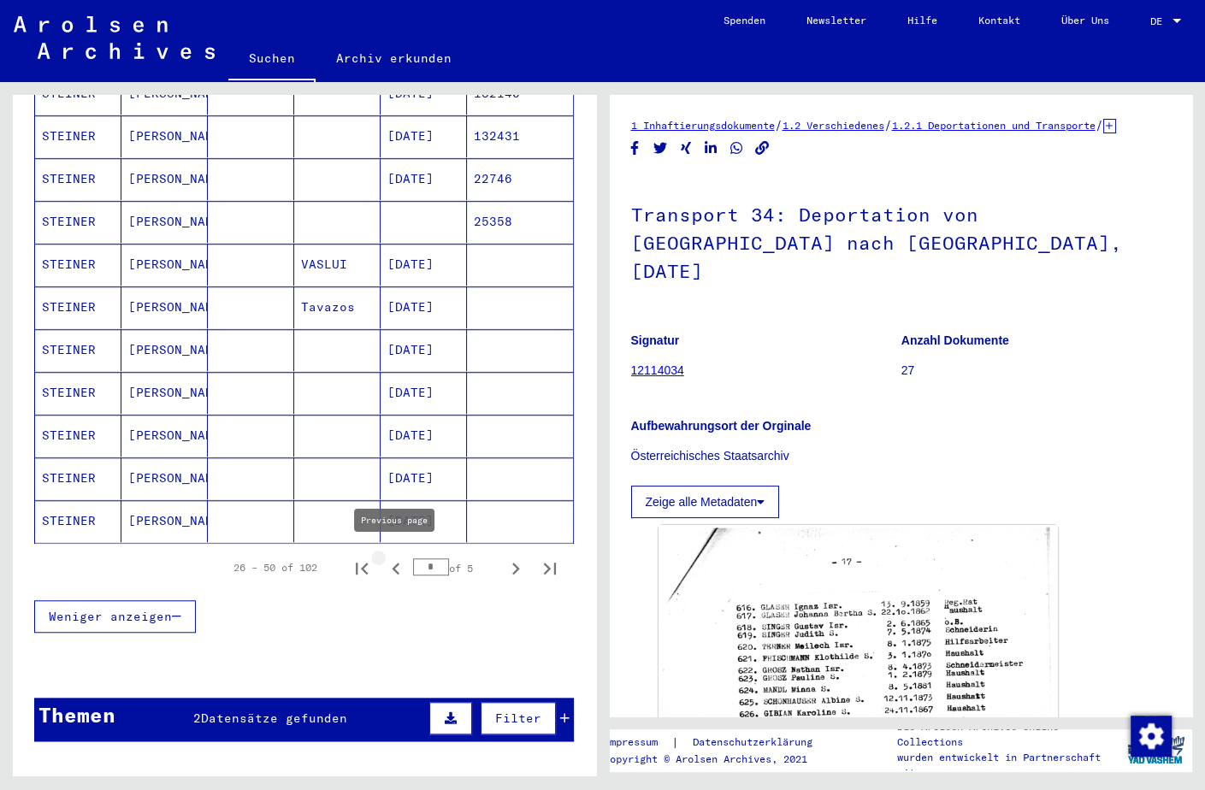
click at [389, 563] on icon "Previous page" at bounding box center [396, 569] width 24 height 24
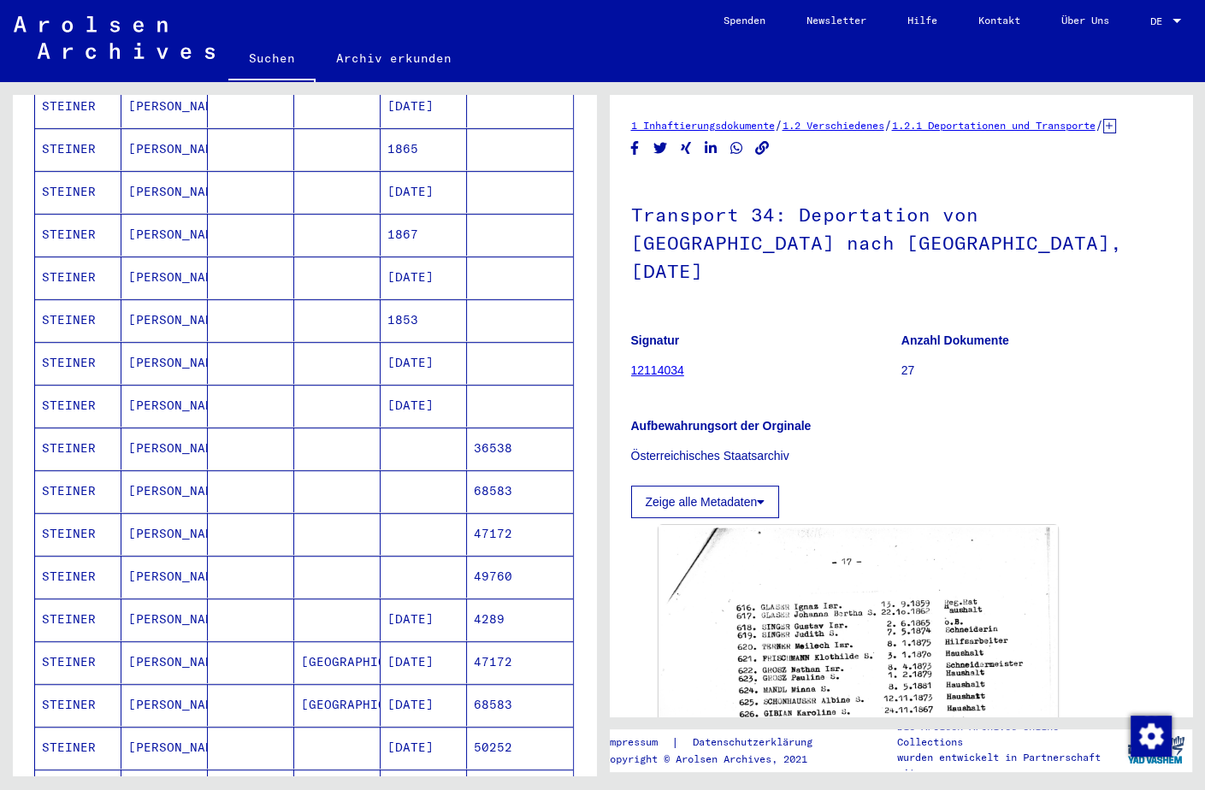
scroll to position [710, 0]
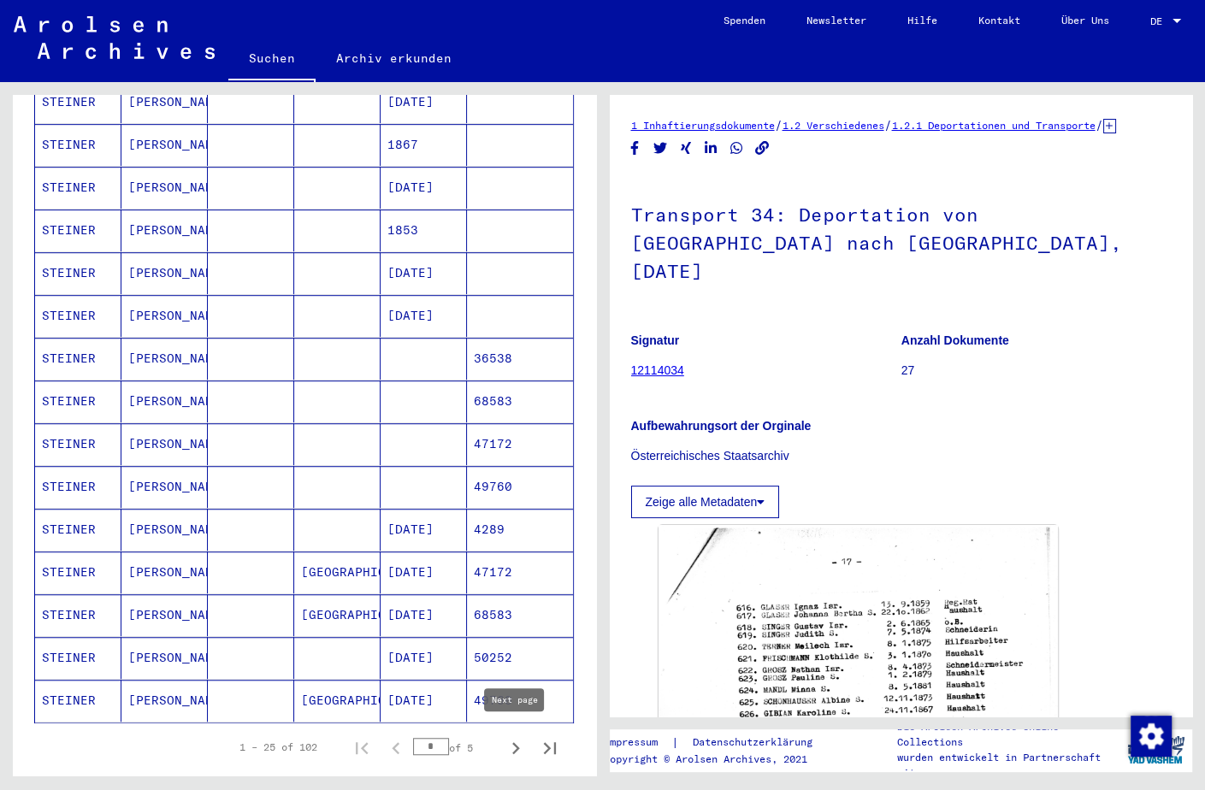
click at [522, 739] on icon "Next page" at bounding box center [516, 748] width 24 height 24
type input "*"
